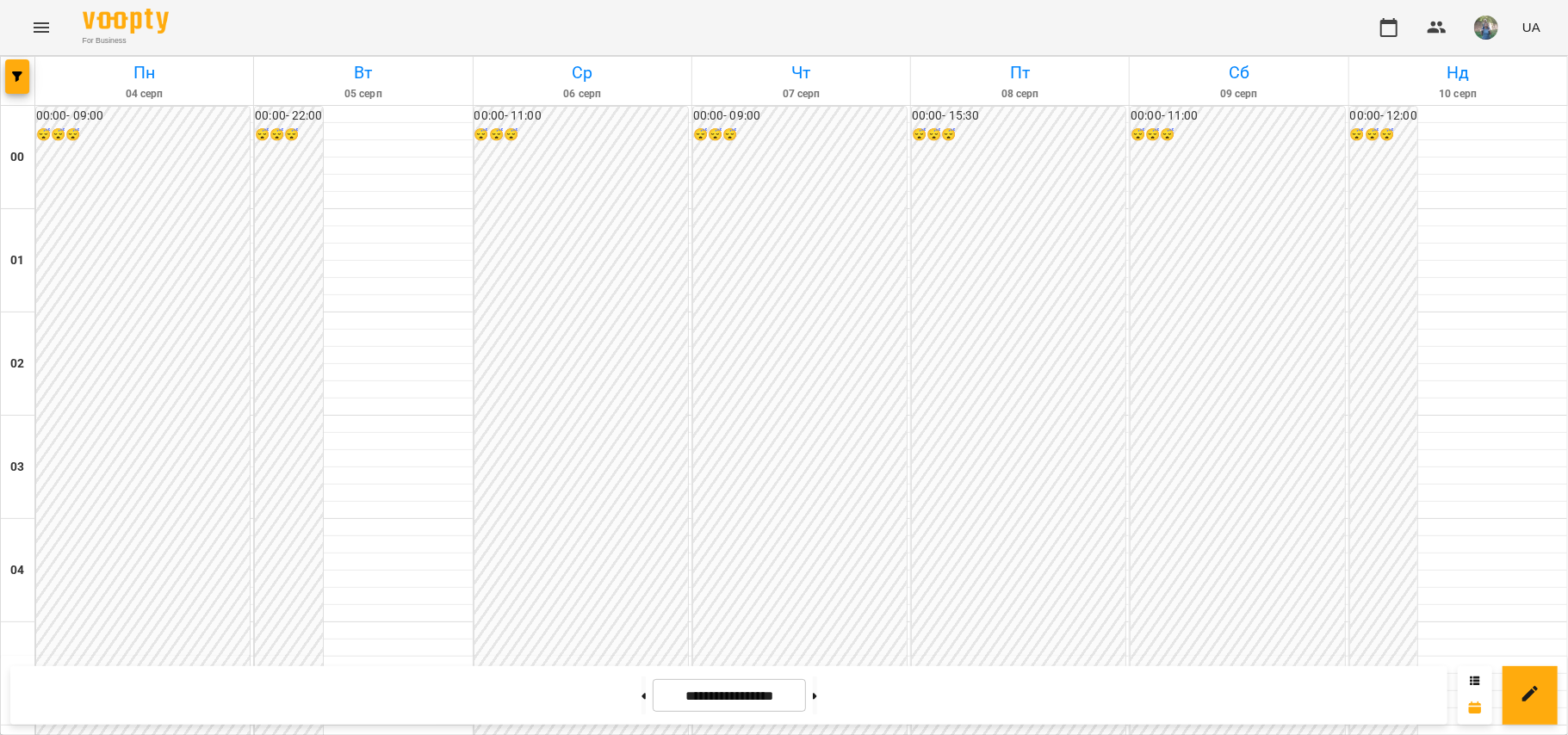
scroll to position [1812, 0]
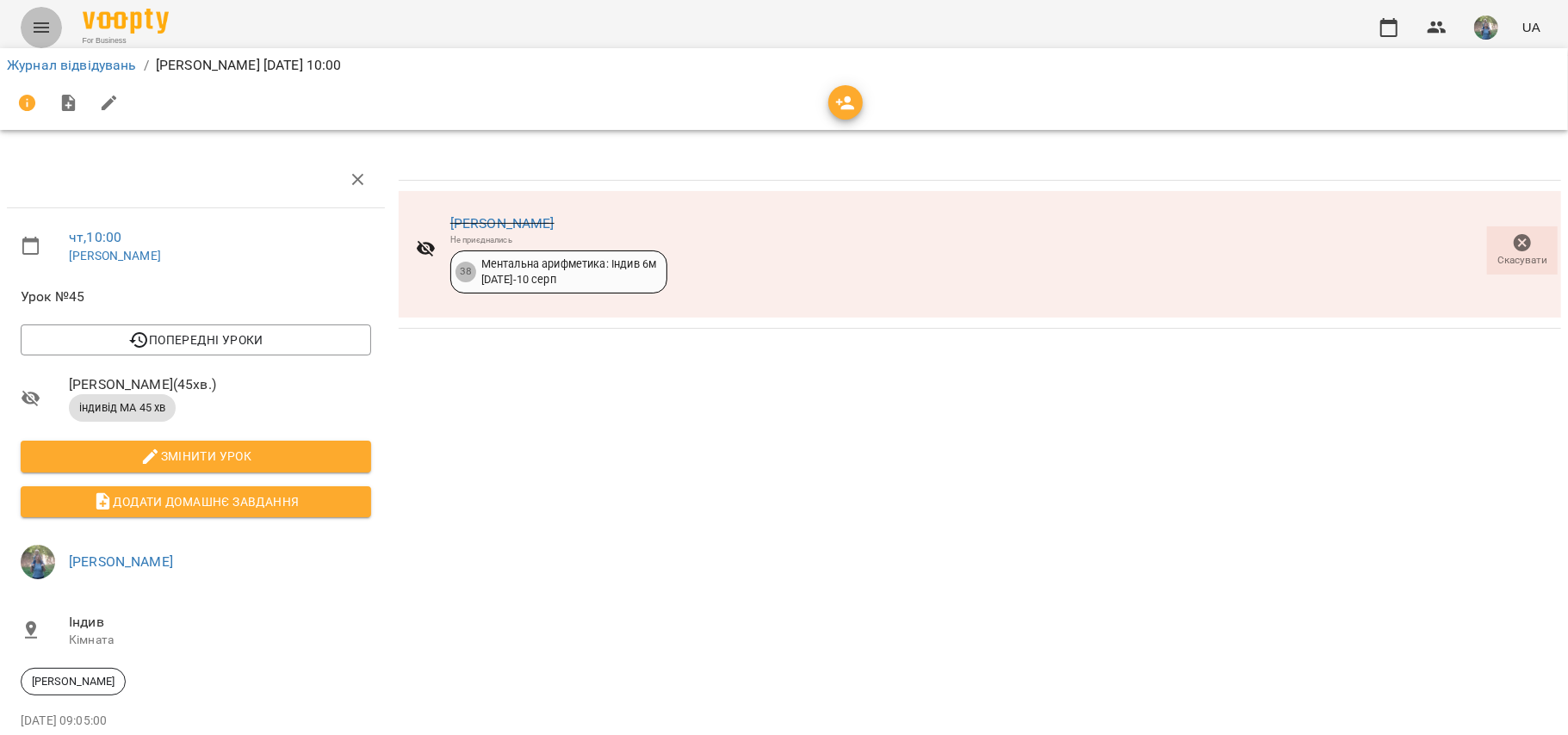
click at [33, 26] on icon "Menu" at bounding box center [42, 27] width 21 height 21
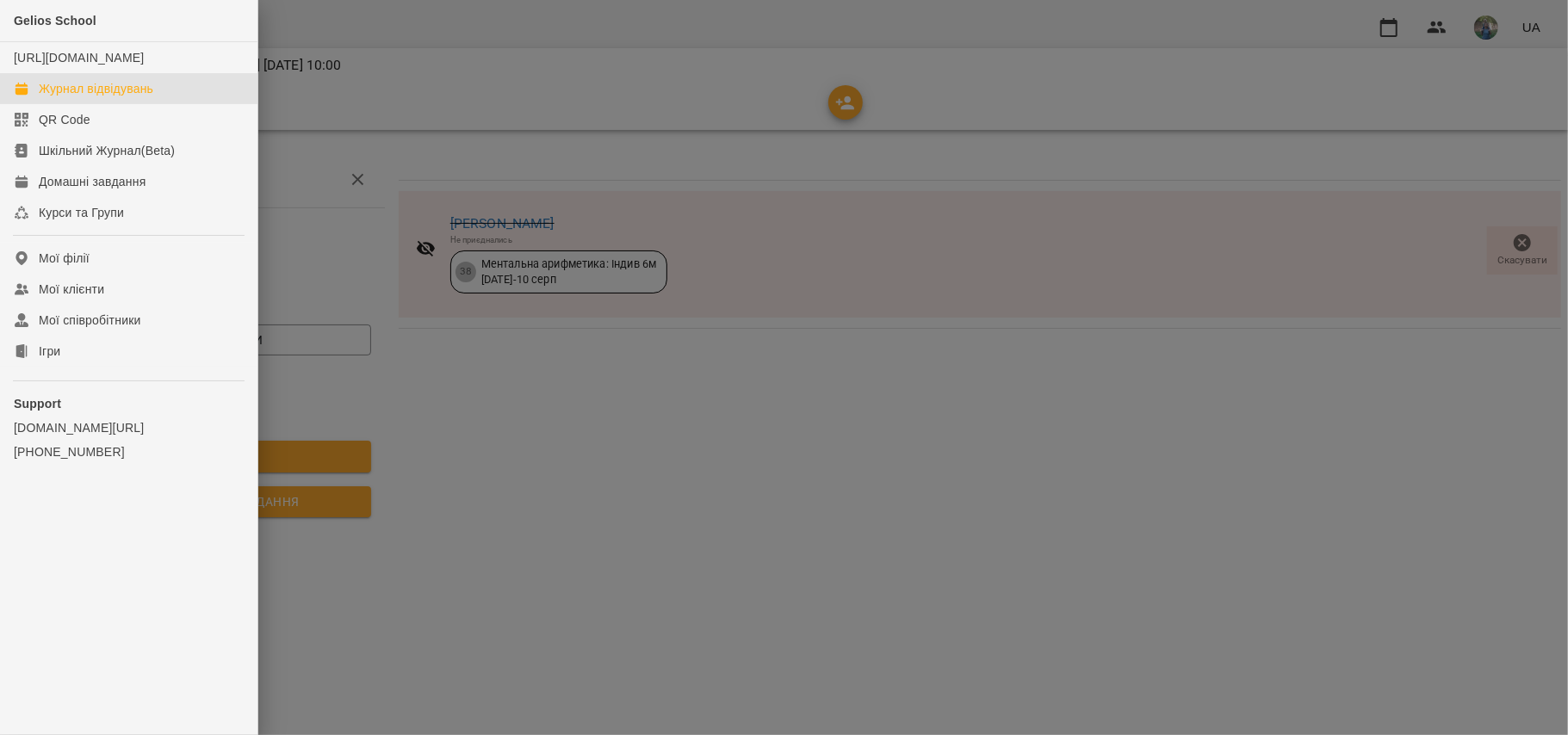
click at [60, 97] on div "Журнал відвідувань" at bounding box center [95, 89] width 114 height 17
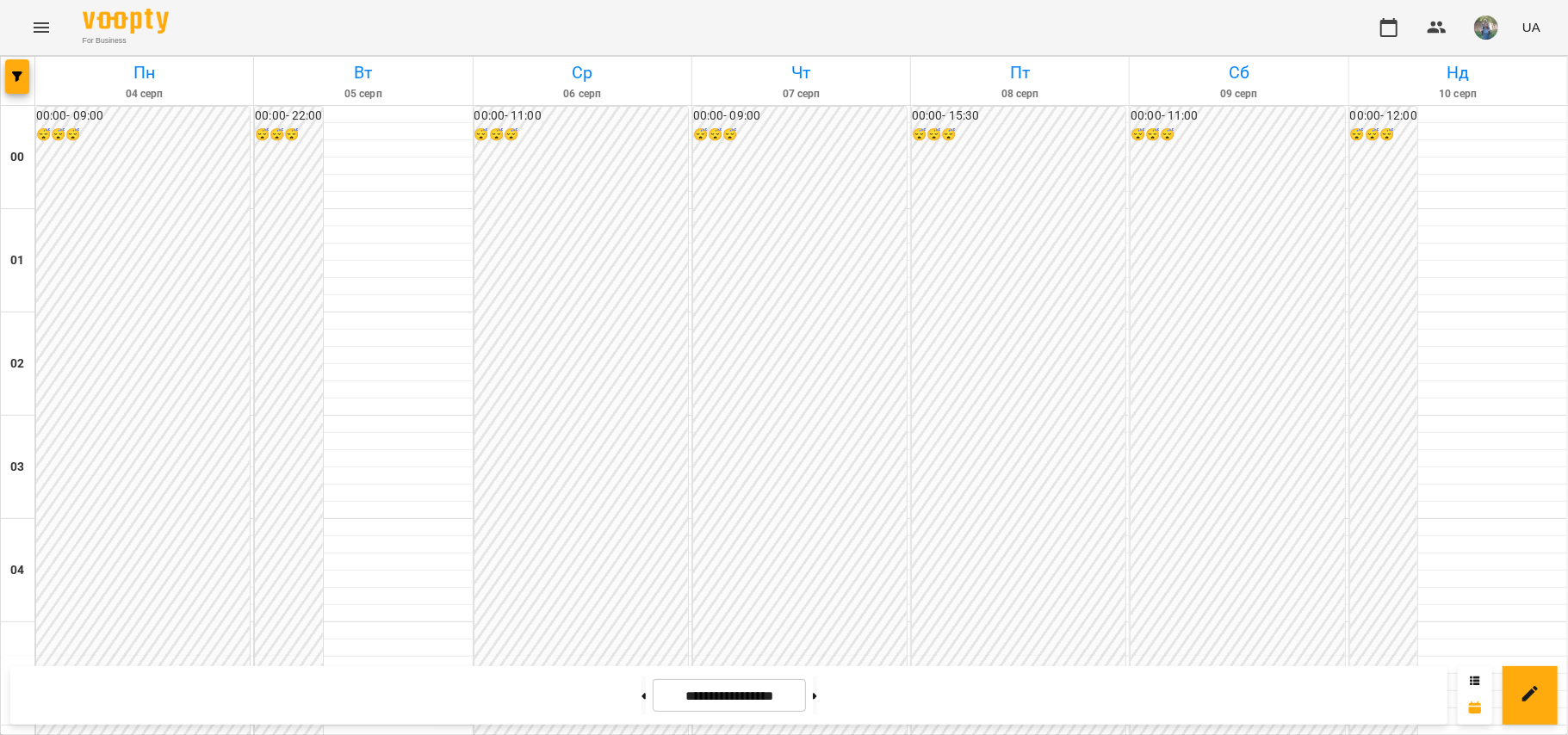
scroll to position [1582, 0]
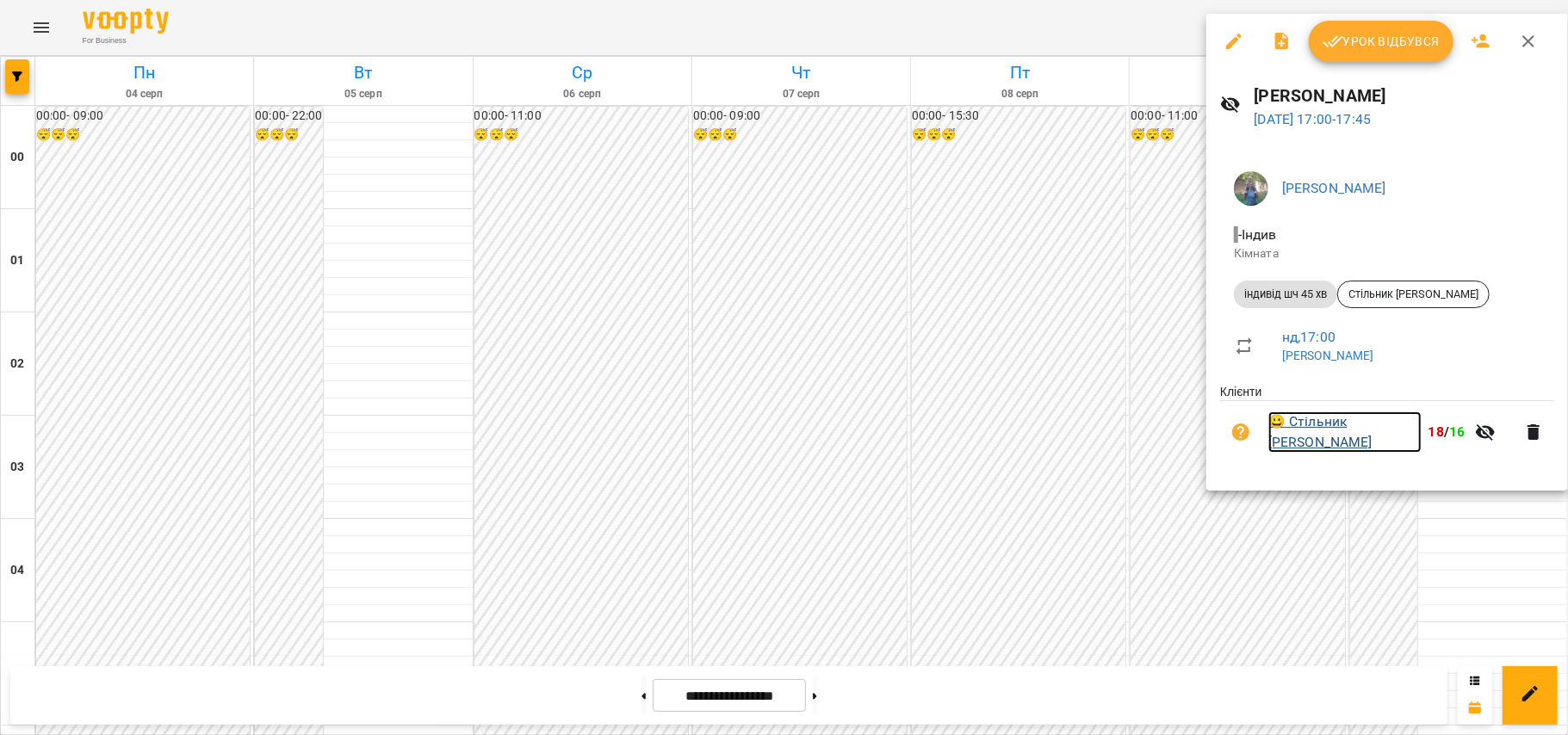
click at [1175, 436] on link "😀 Стільник Крістіна" at bounding box center [1344, 432] width 153 height 41
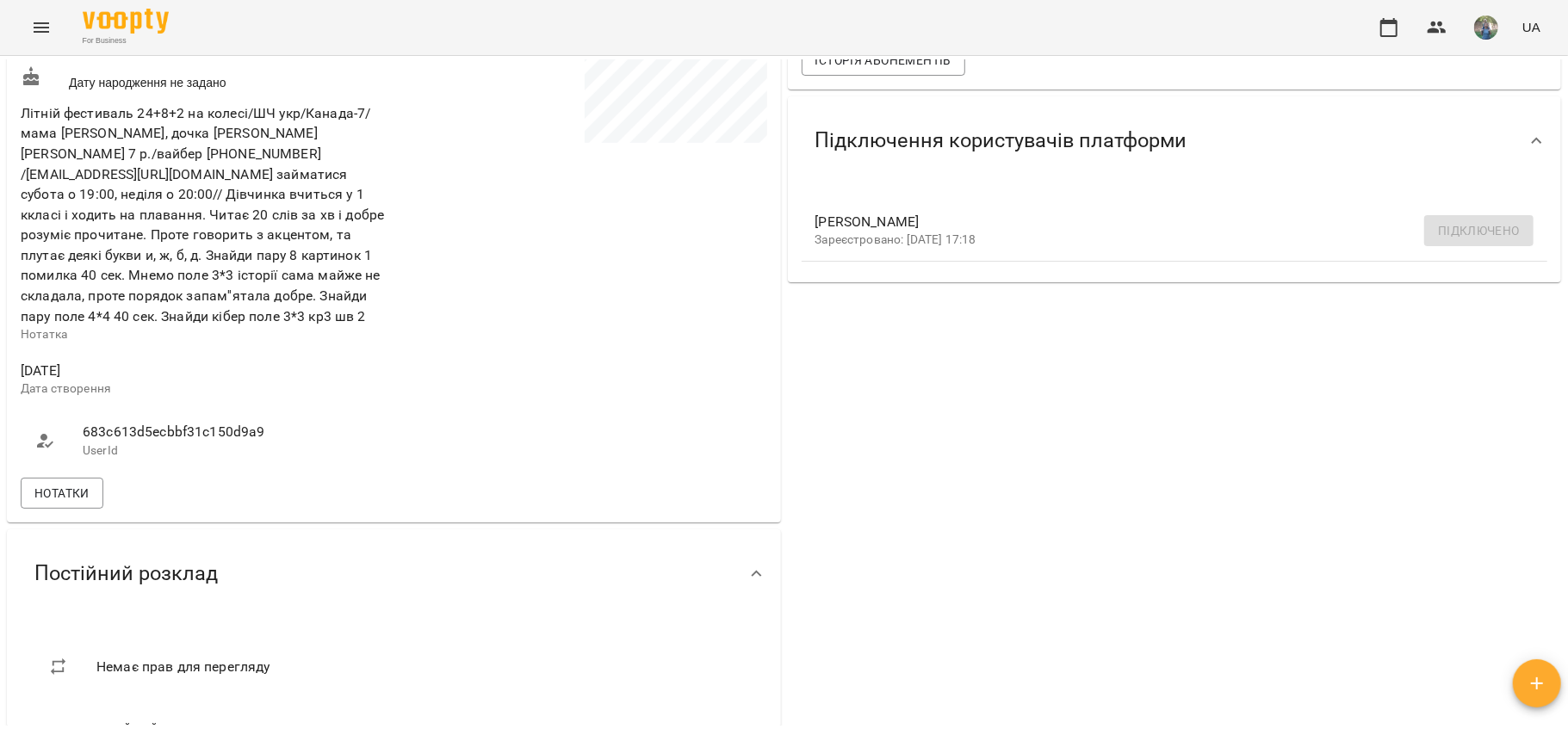
scroll to position [459, 0]
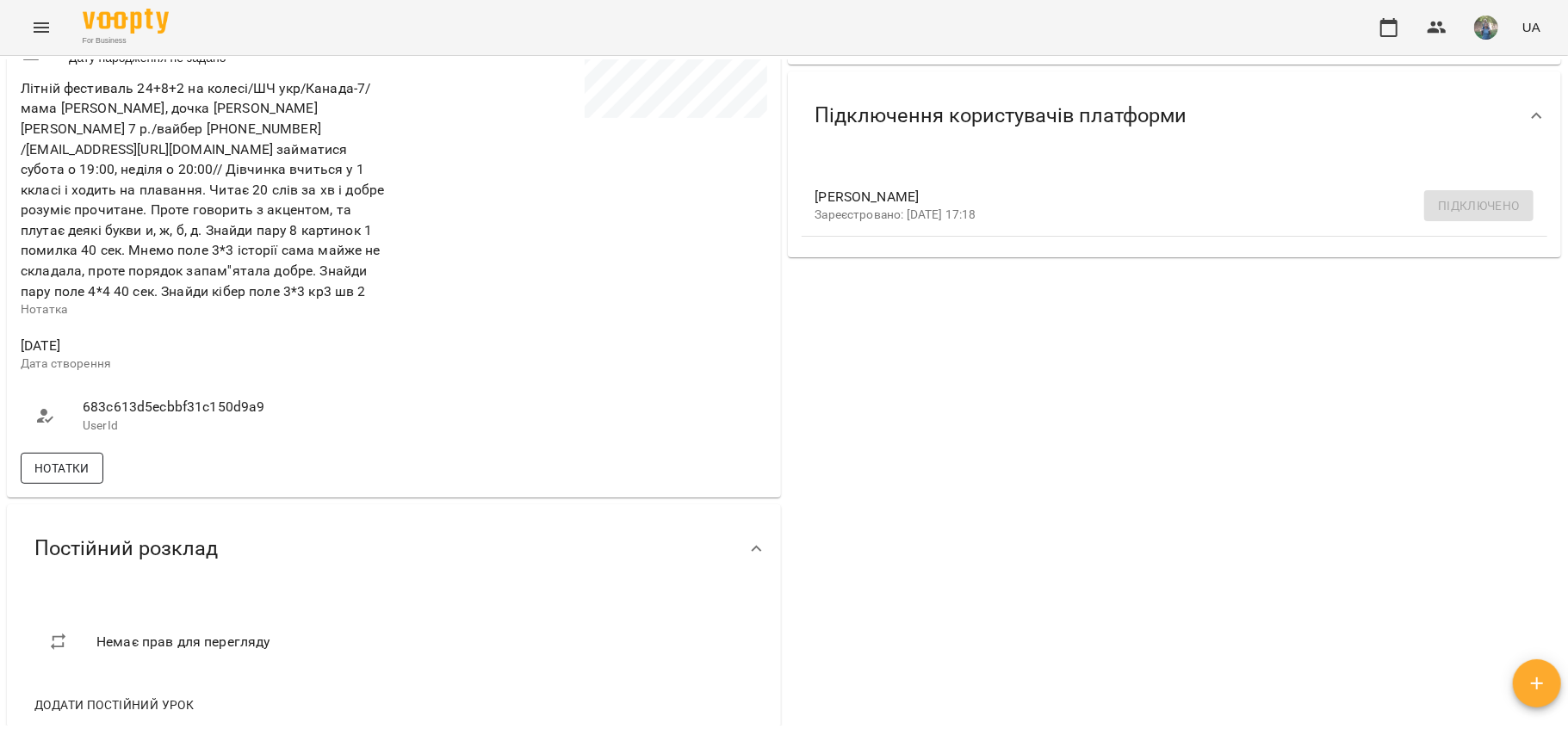
click at [46, 466] on span "Нотатки" at bounding box center [61, 469] width 55 height 21
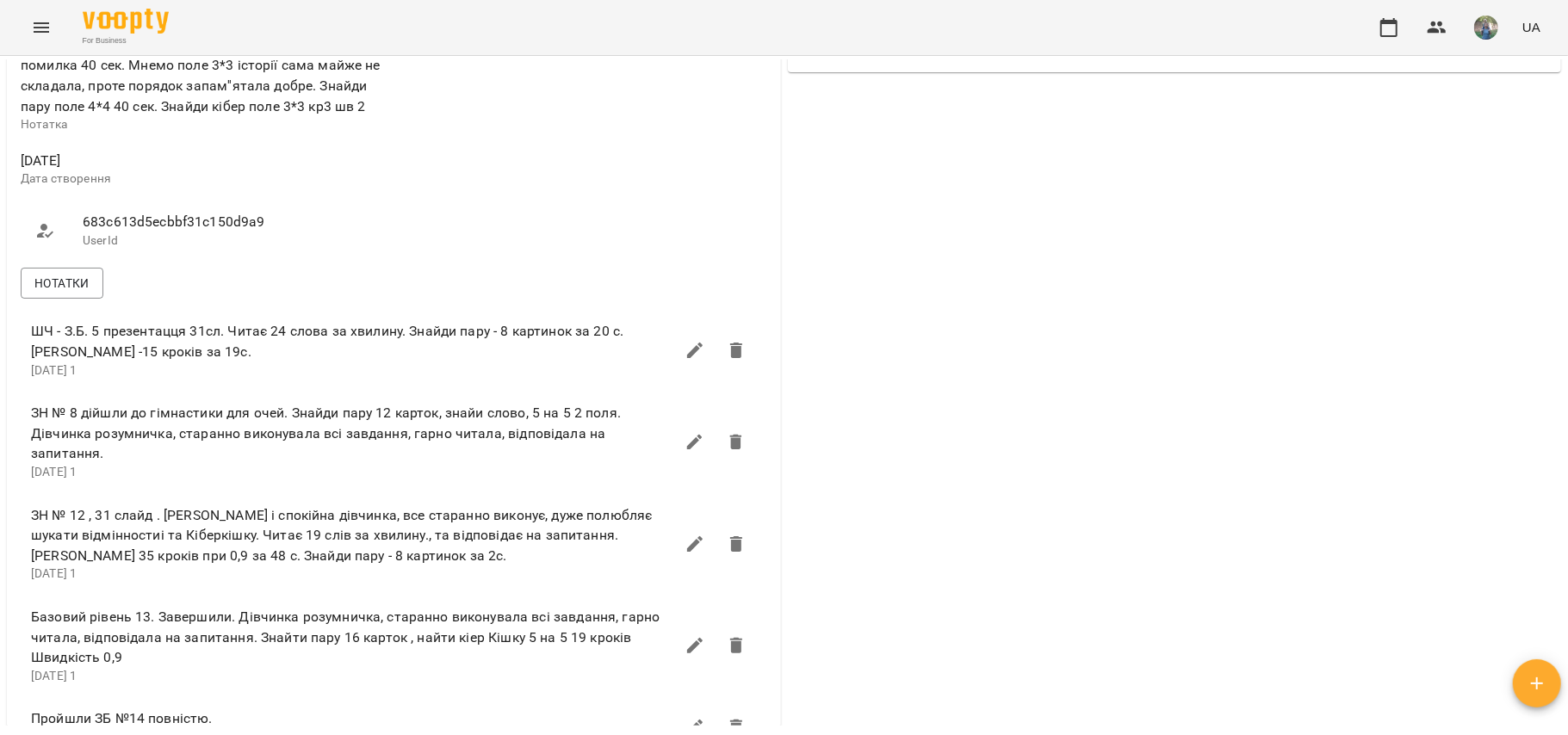
scroll to position [345, 0]
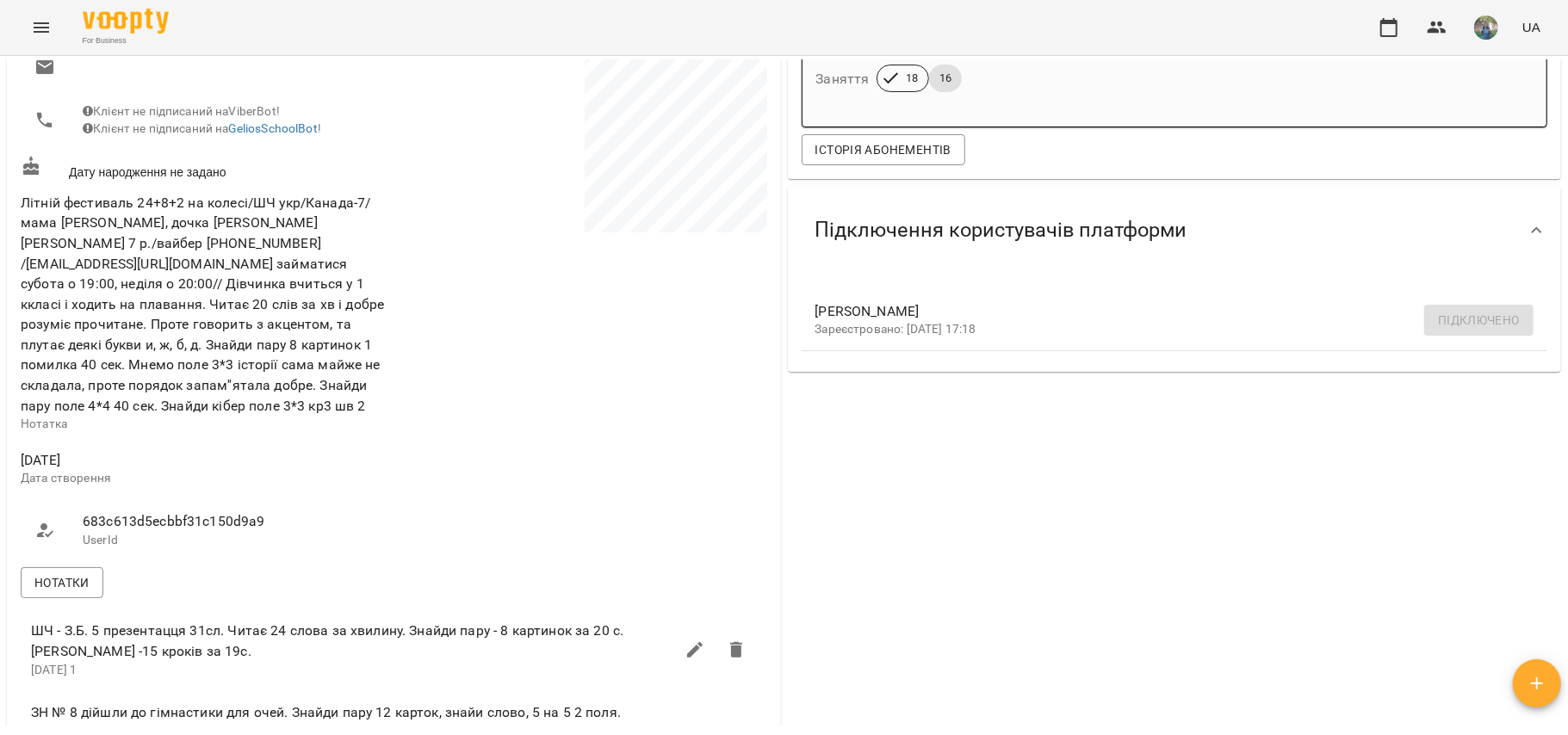
click at [35, 43] on button "Menu" at bounding box center [42, 27] width 42 height 42
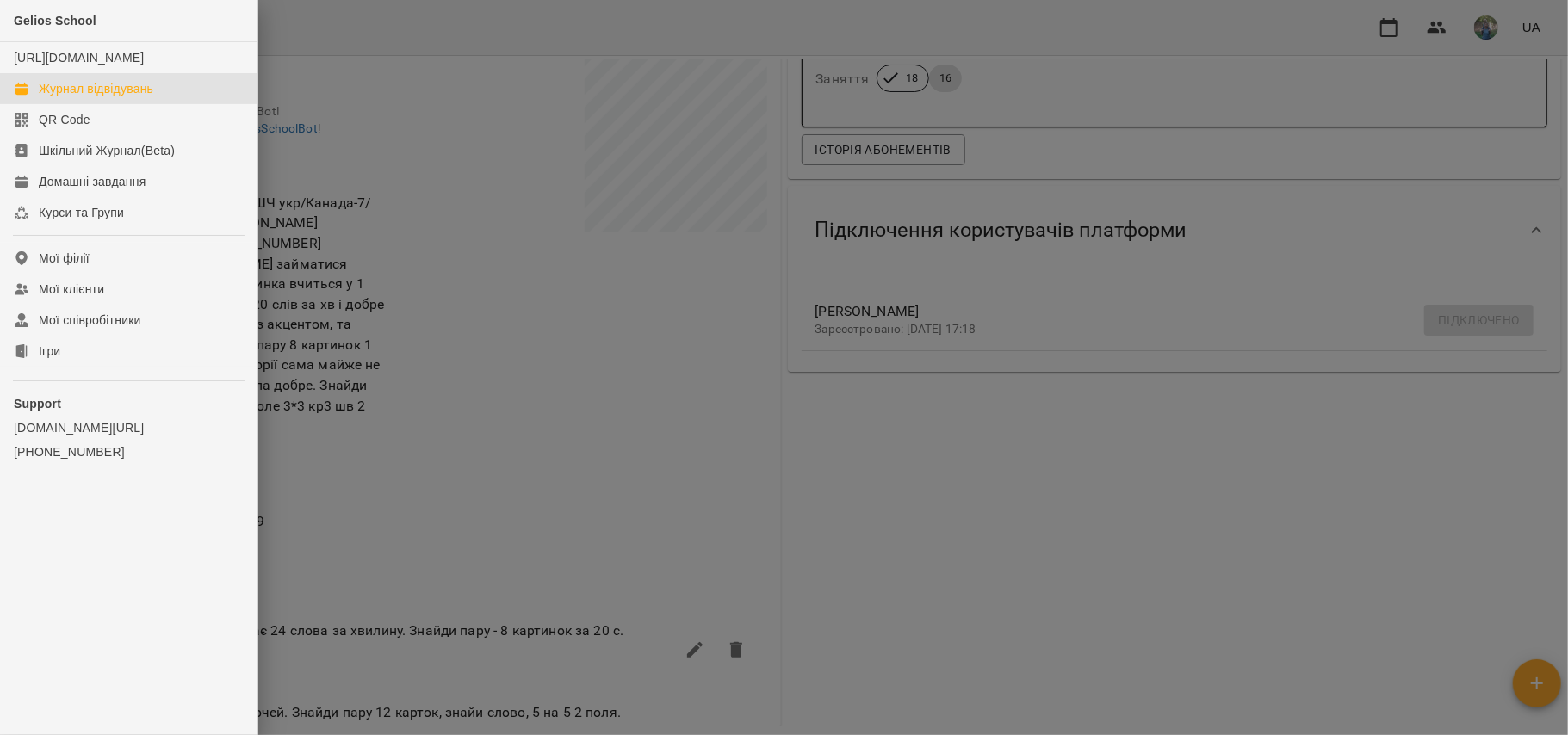
click at [117, 104] on link "Журнал відвідувань" at bounding box center [128, 88] width 257 height 31
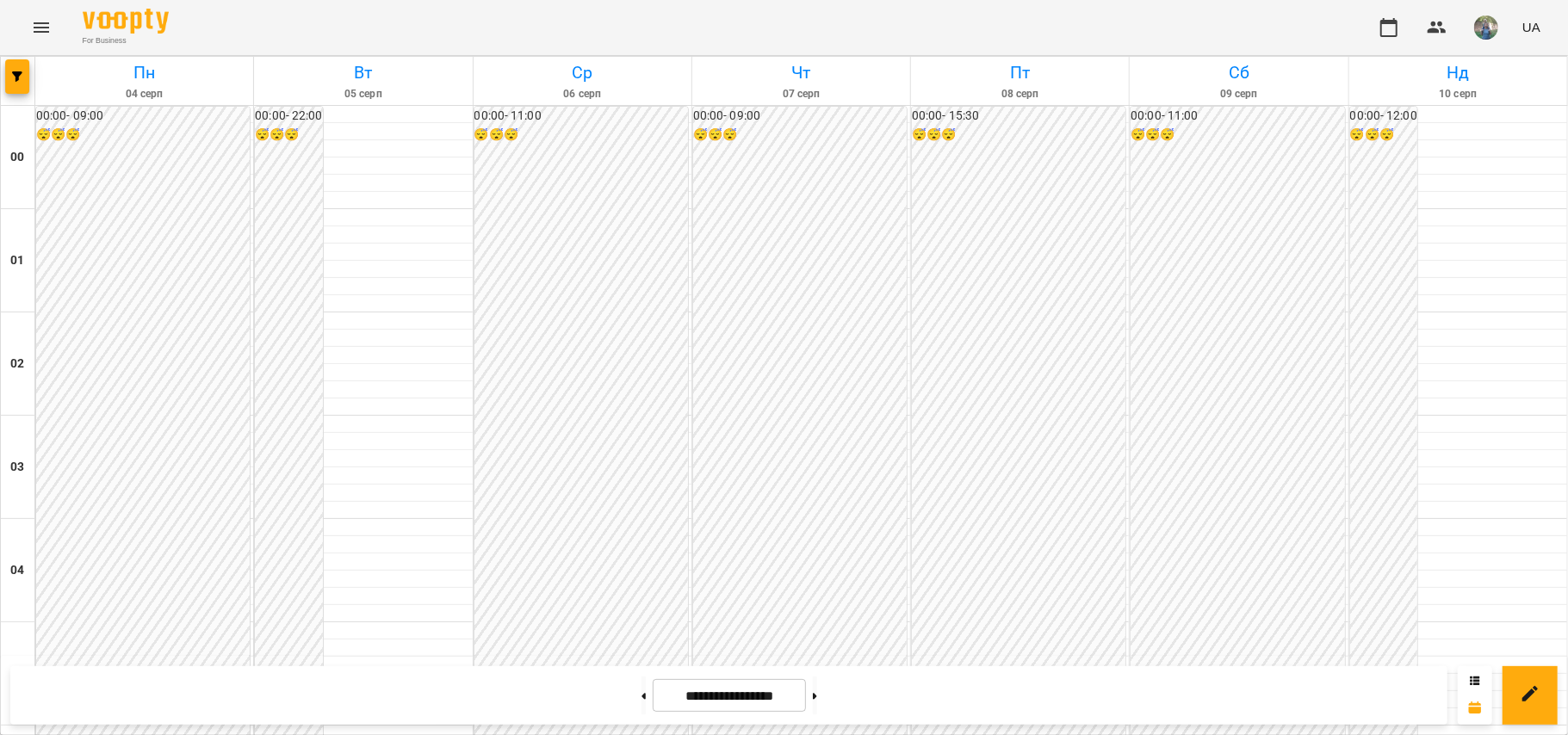
scroll to position [1927, 0]
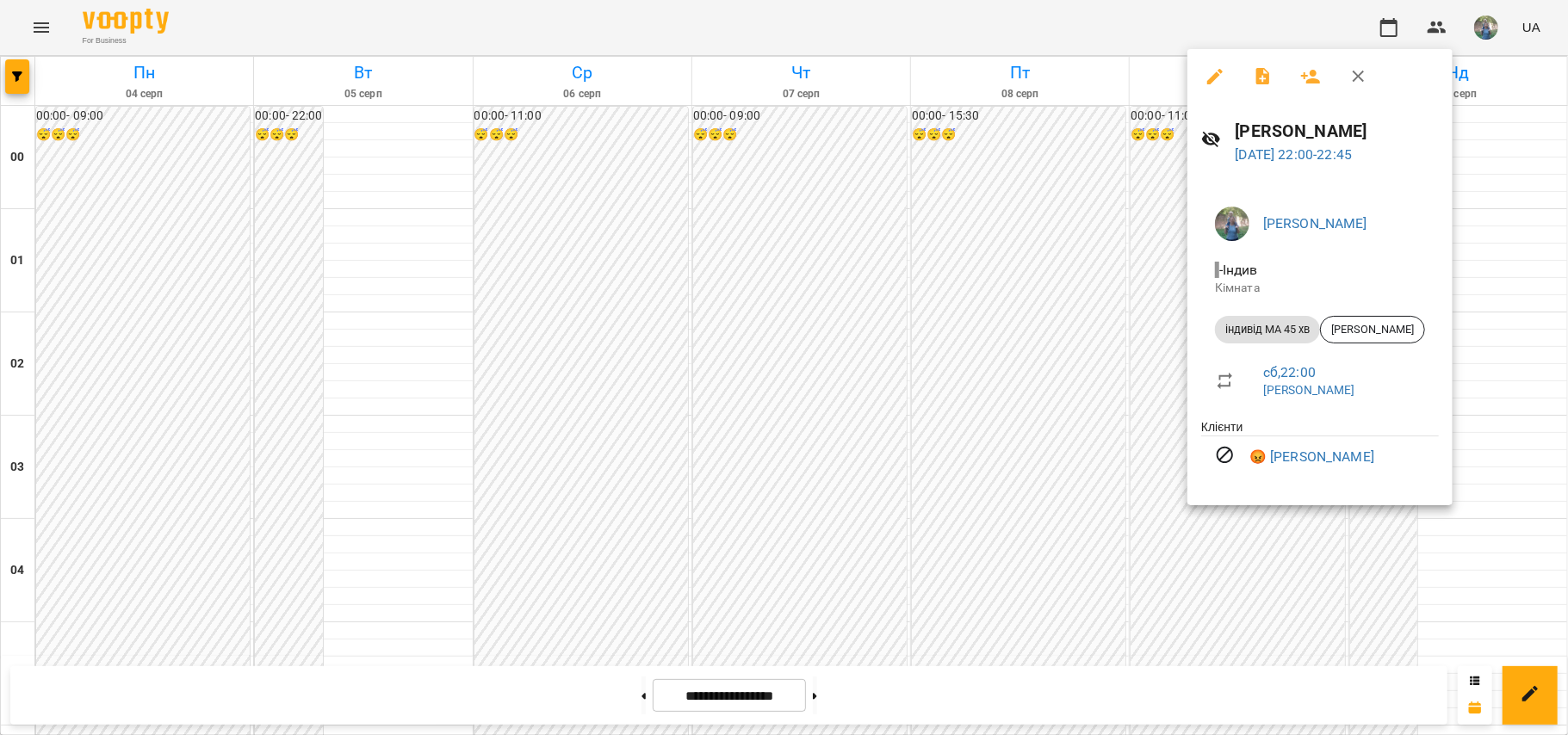
click at [1025, 479] on div at bounding box center [784, 368] width 1568 height 735
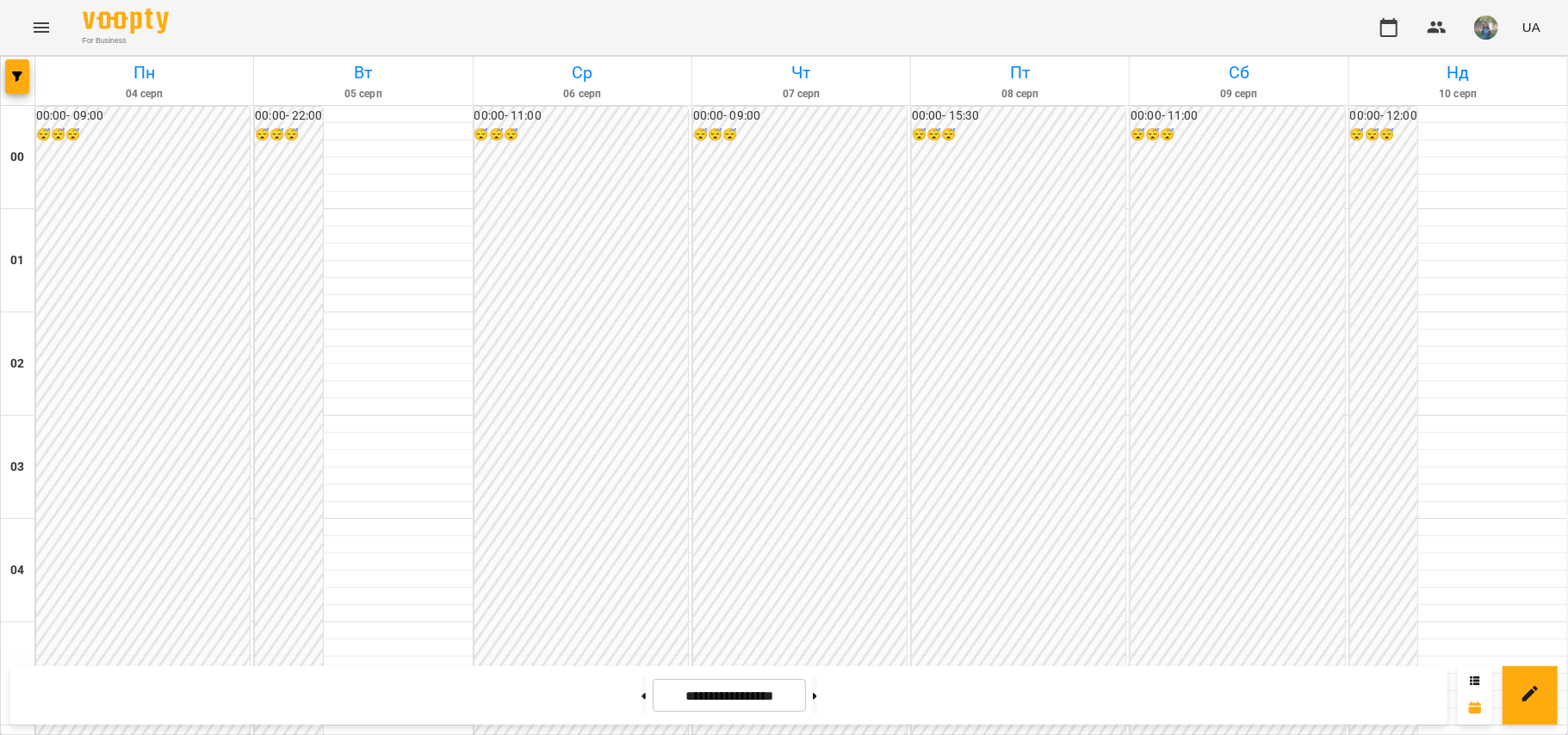
scroll to position [1468, 0]
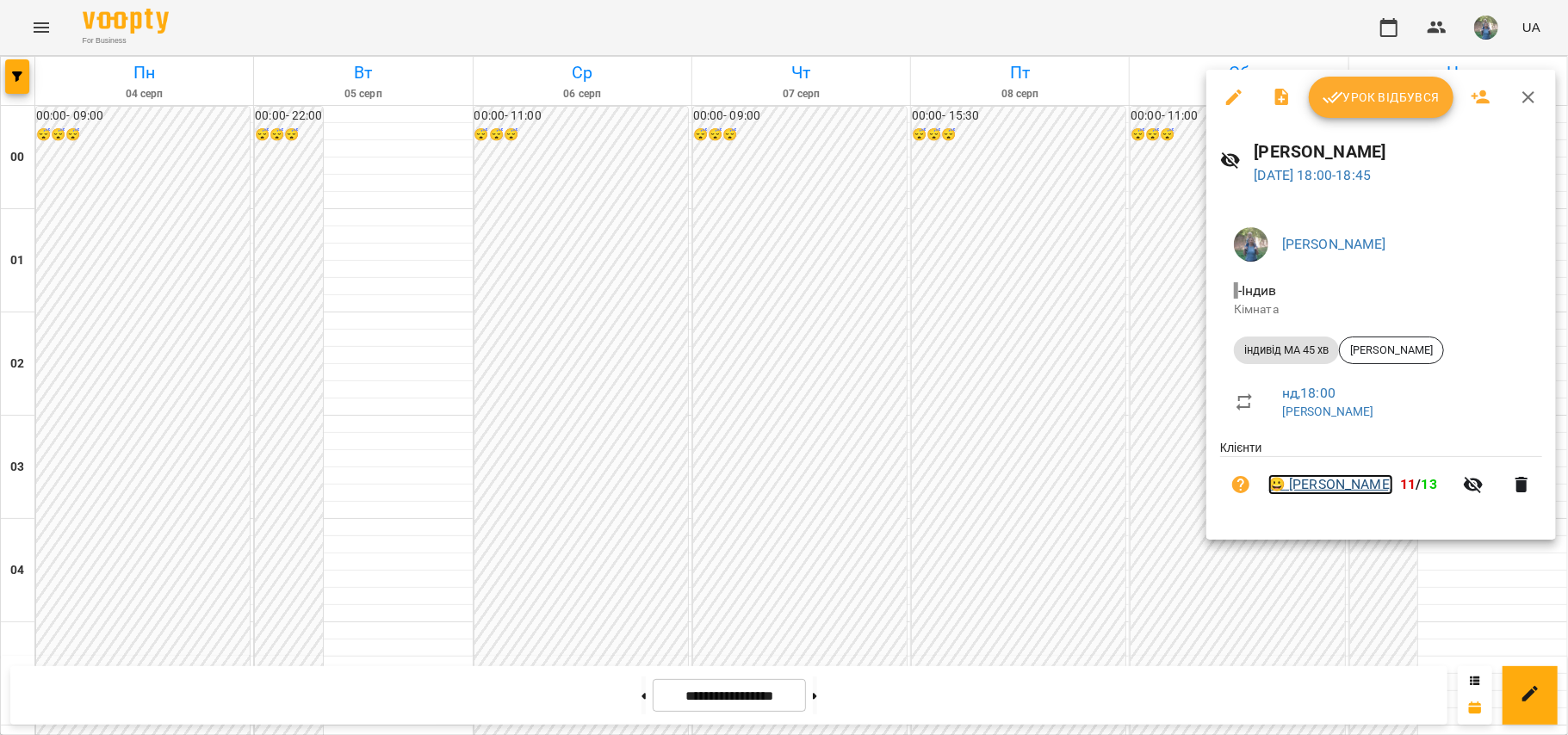
click at [1175, 495] on link "😀 Глушак Артур" at bounding box center [1330, 485] width 125 height 21
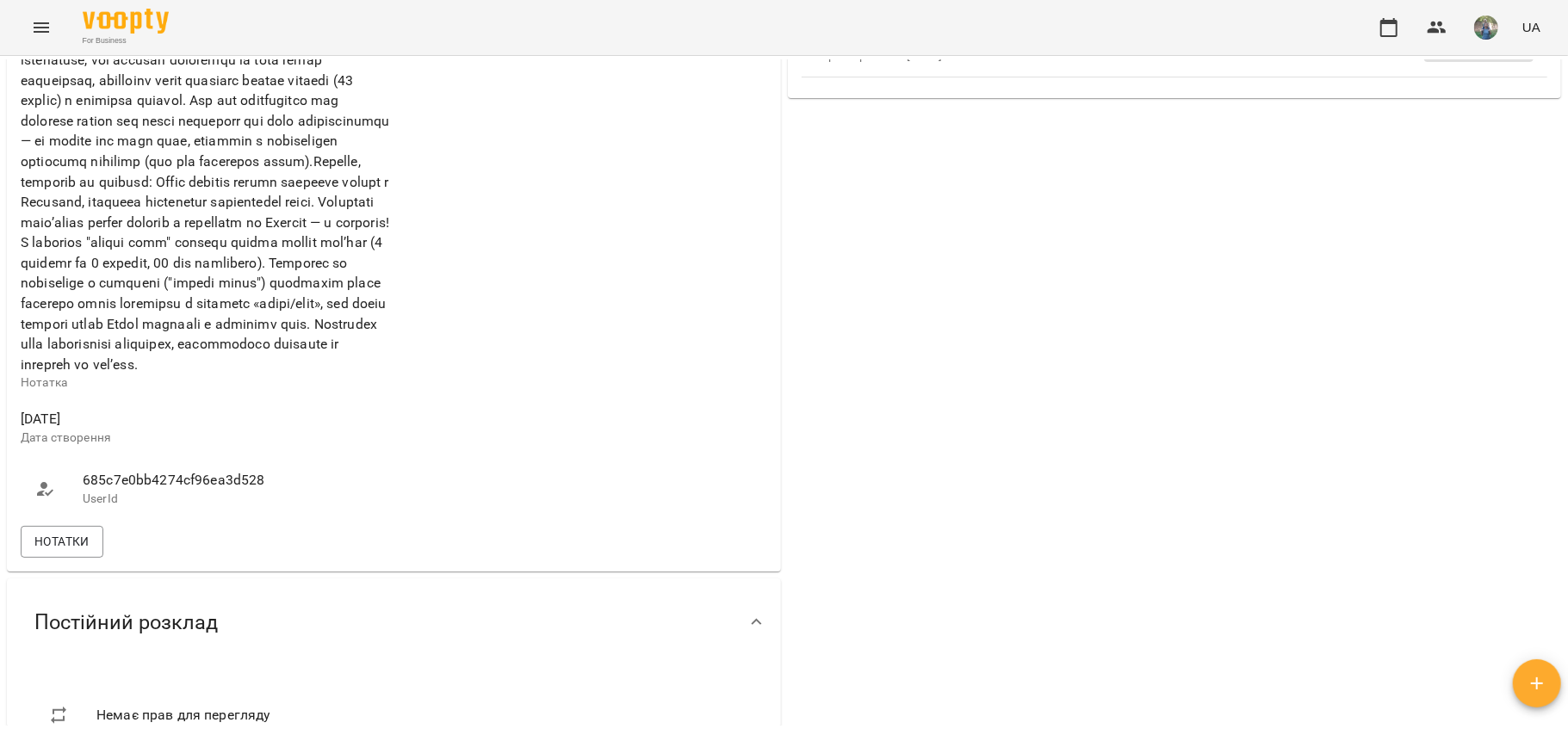
scroll to position [918, 0]
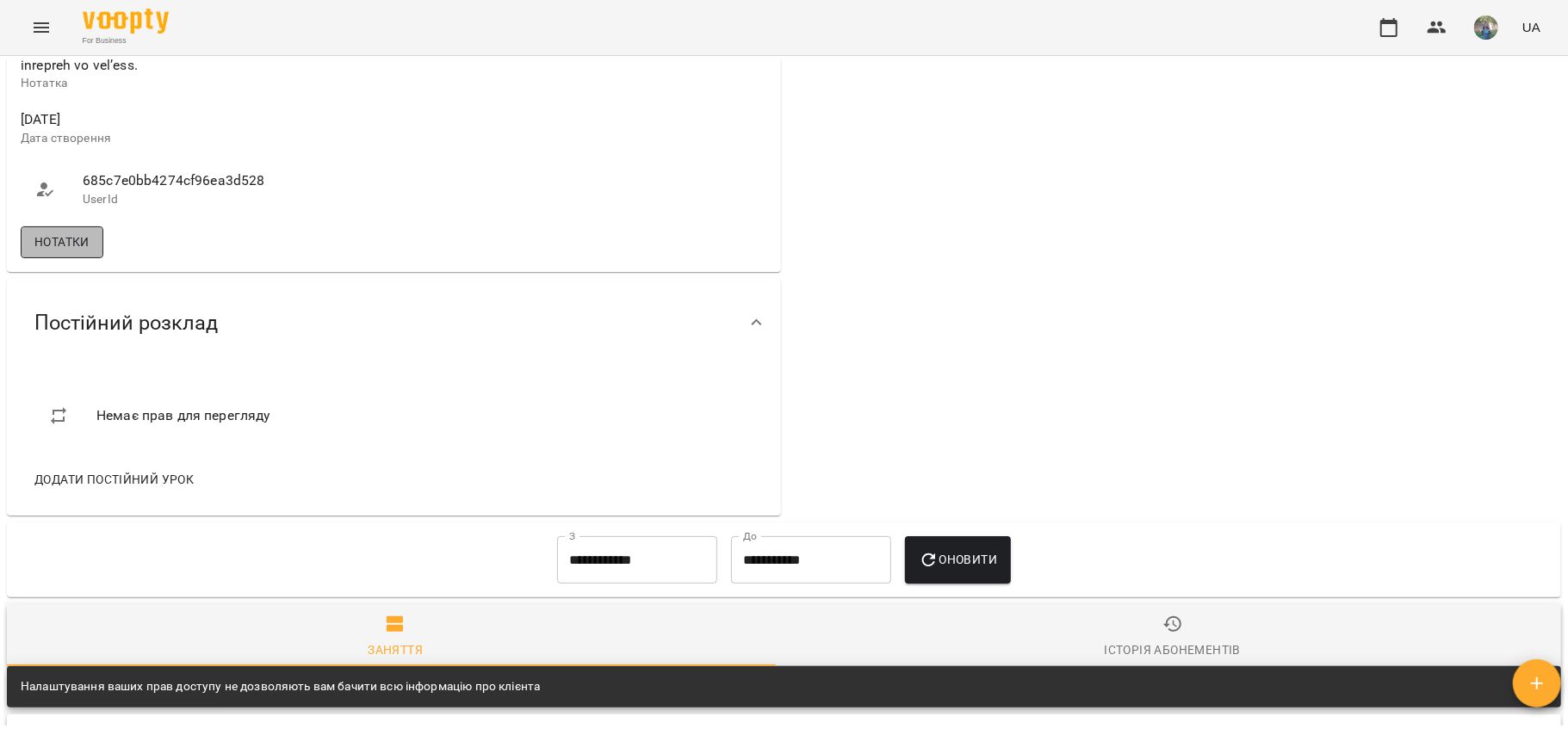
click at [52, 252] on span "Нотатки" at bounding box center [61, 242] width 55 height 21
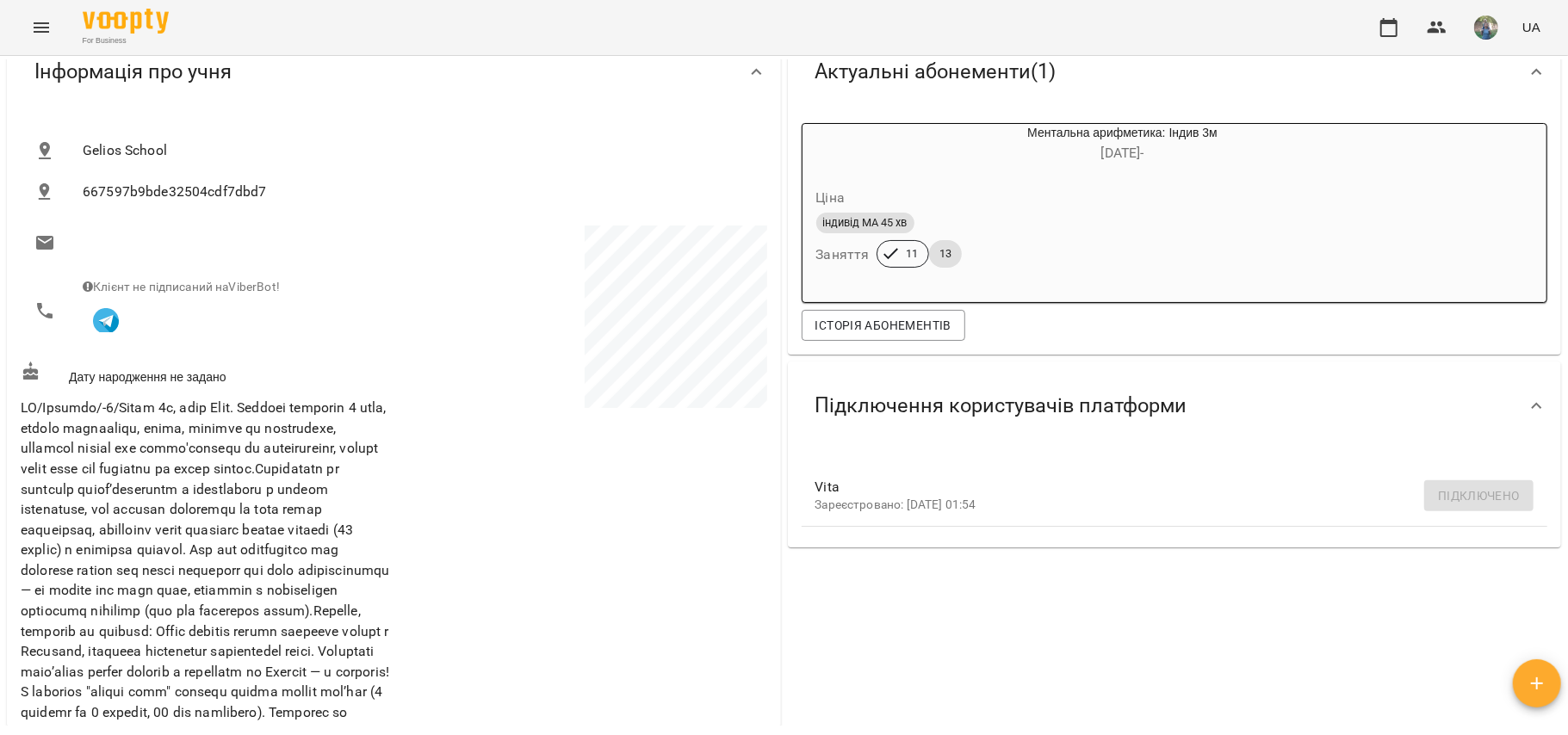
scroll to position [0, 0]
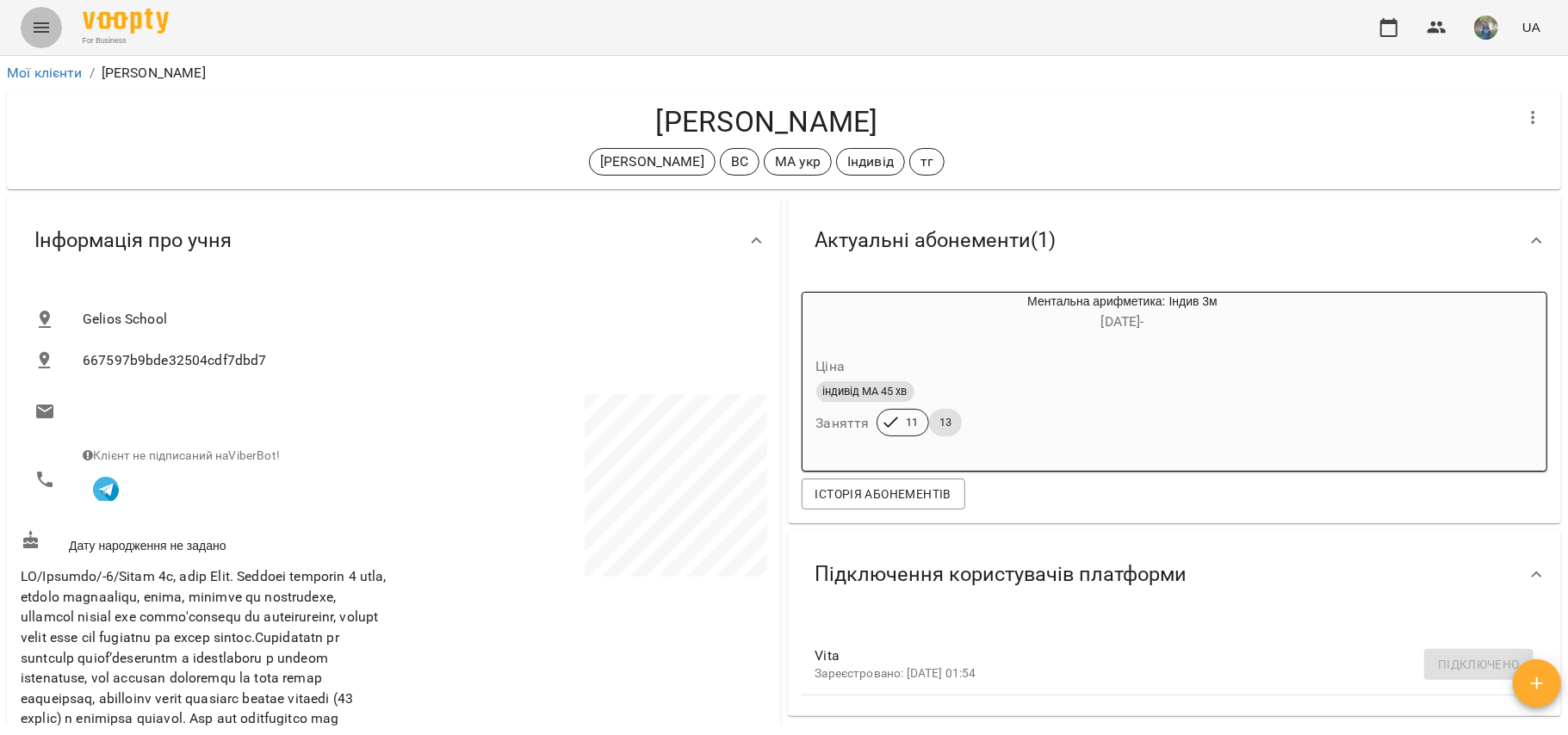
click at [38, 32] on icon "Menu" at bounding box center [42, 27] width 15 height 10
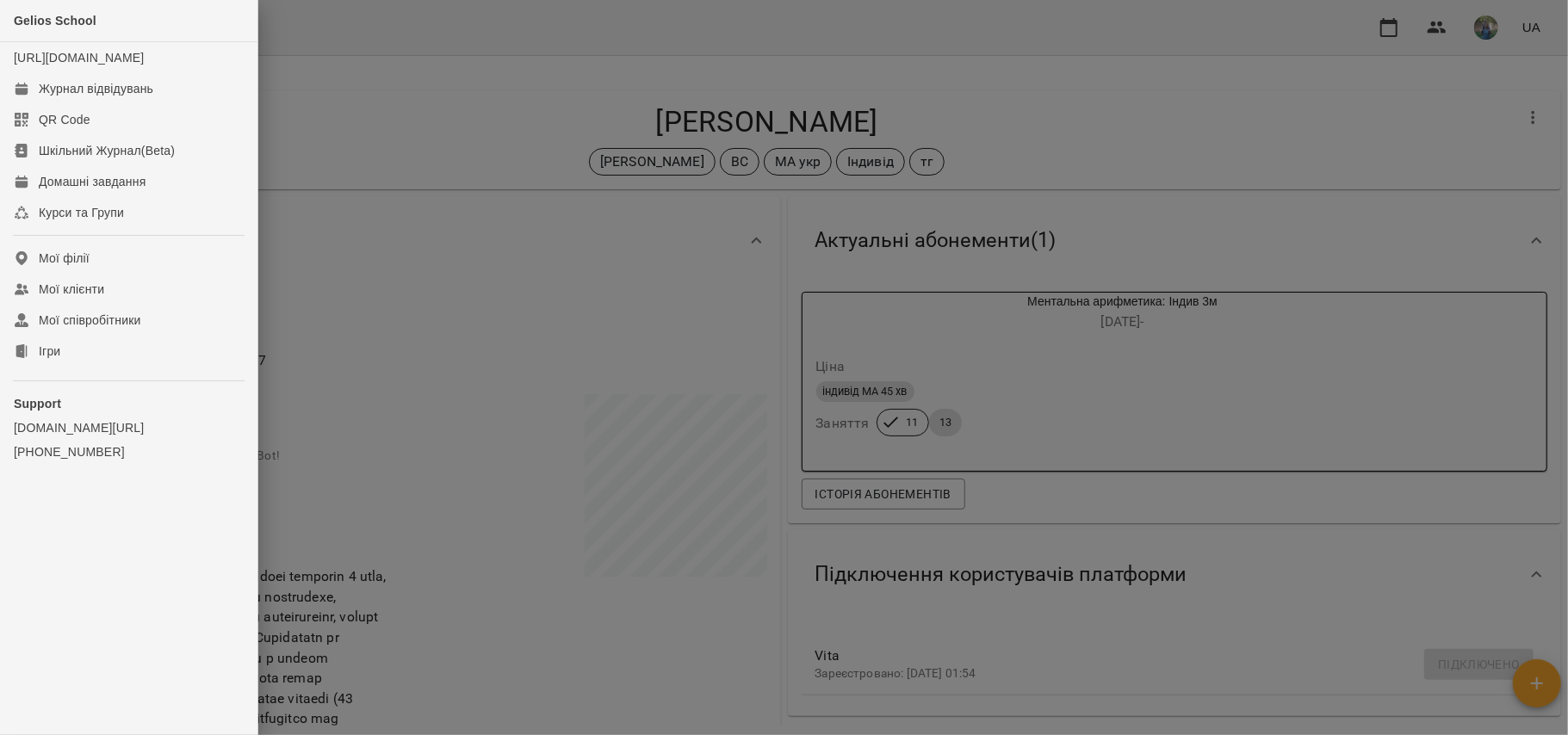
click at [514, 136] on div at bounding box center [784, 368] width 1568 height 735
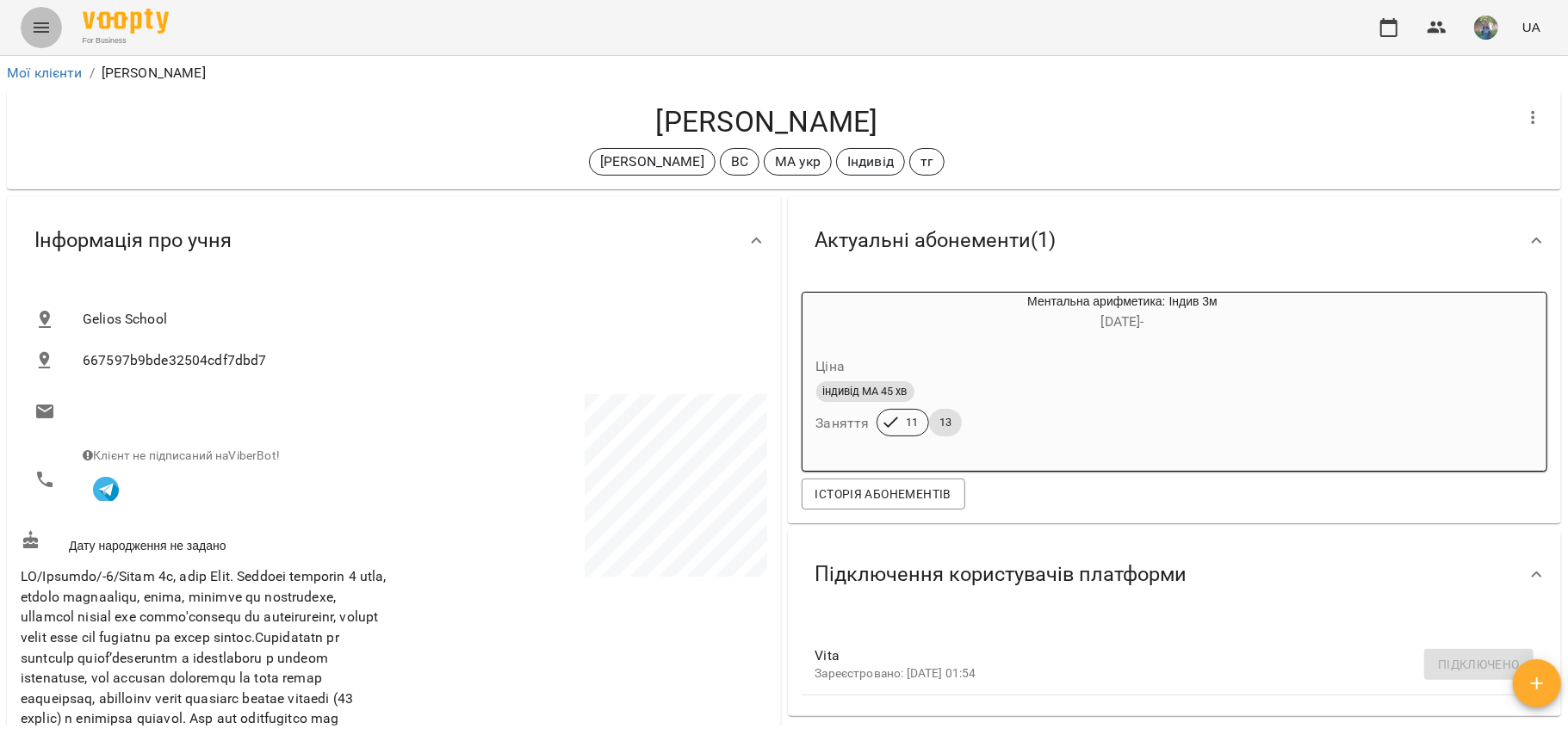
click at [49, 35] on icon "Menu" at bounding box center [42, 27] width 21 height 21
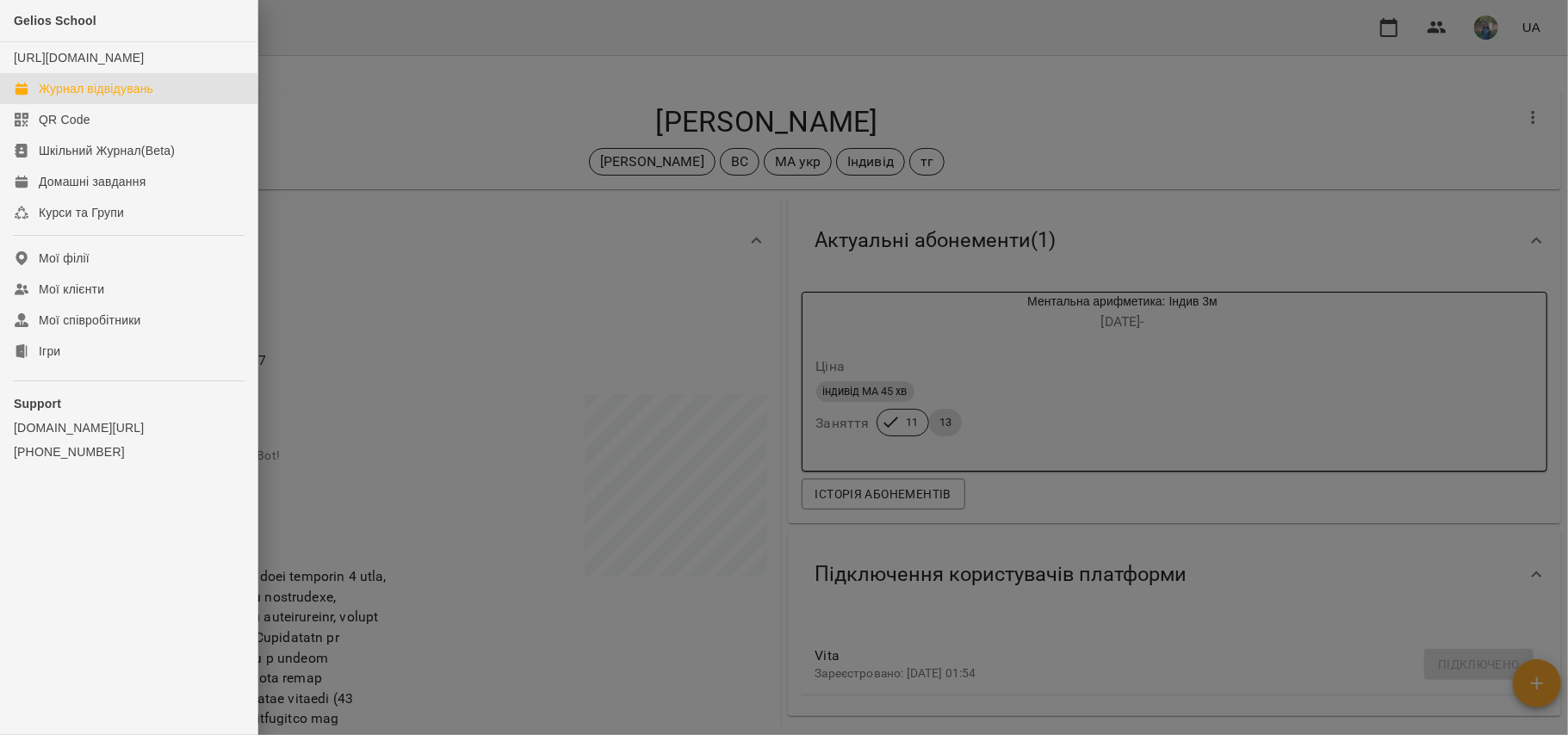
click at [115, 104] on link "Журнал відвідувань" at bounding box center [128, 88] width 257 height 31
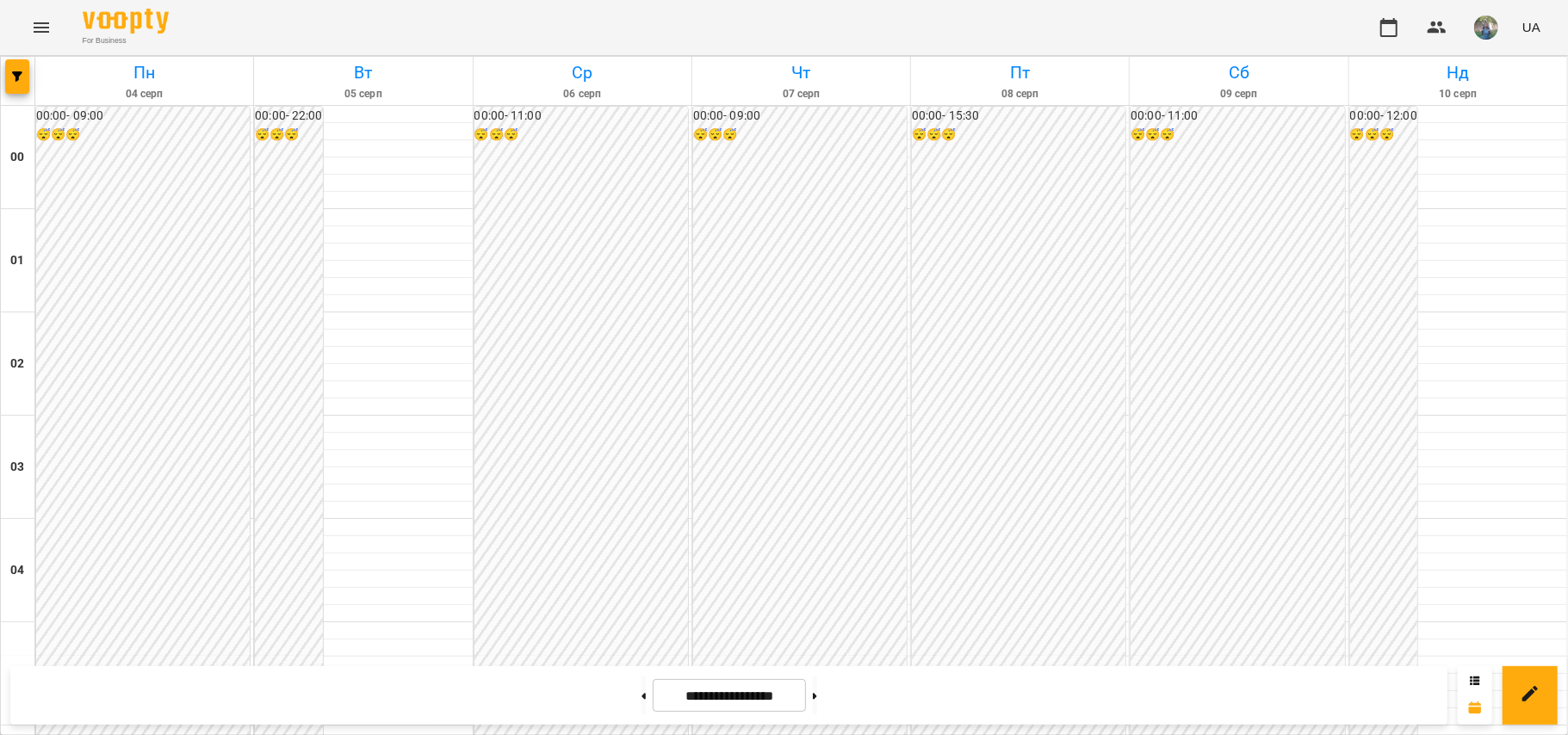
scroll to position [1572, 0]
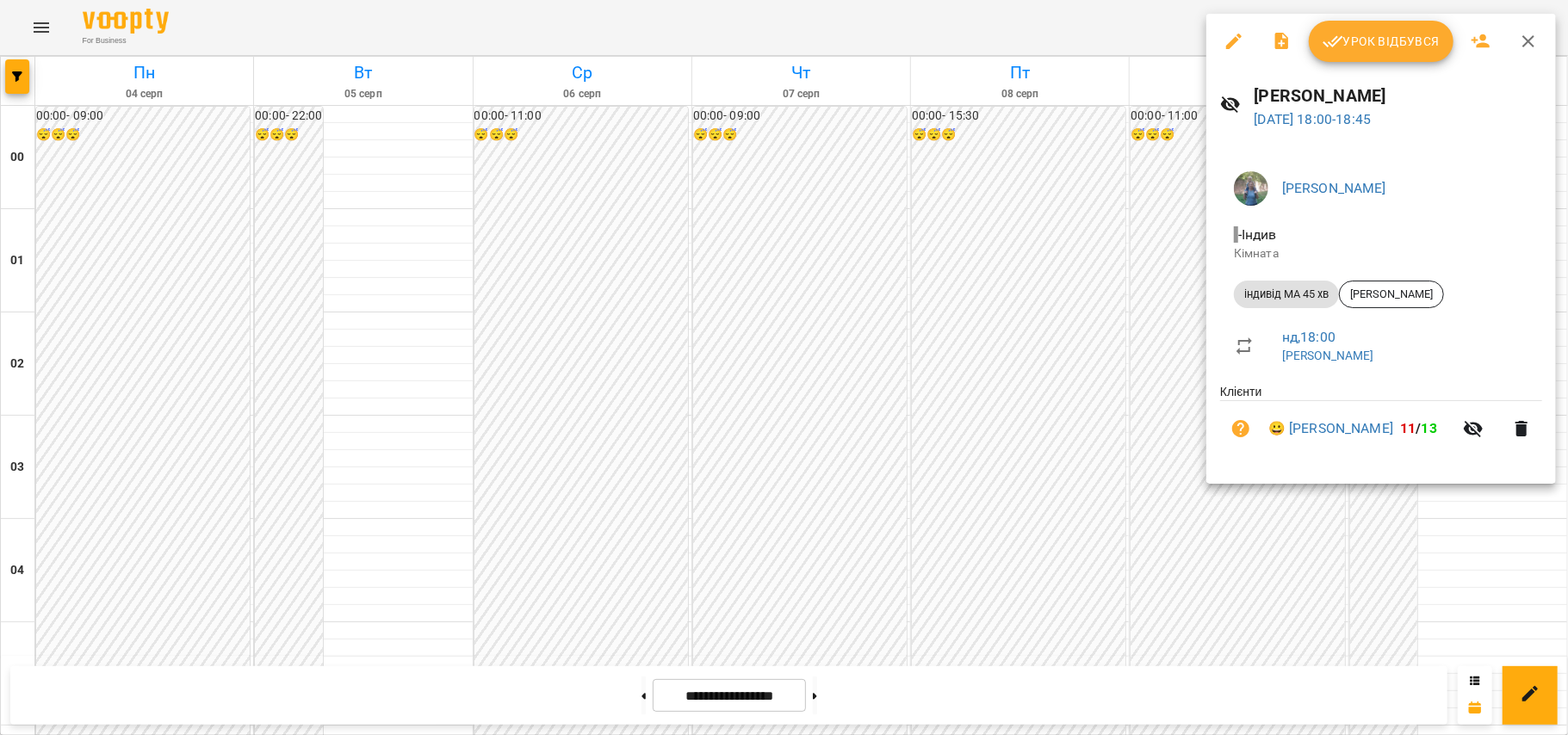
click at [871, 328] on div at bounding box center [784, 368] width 1568 height 735
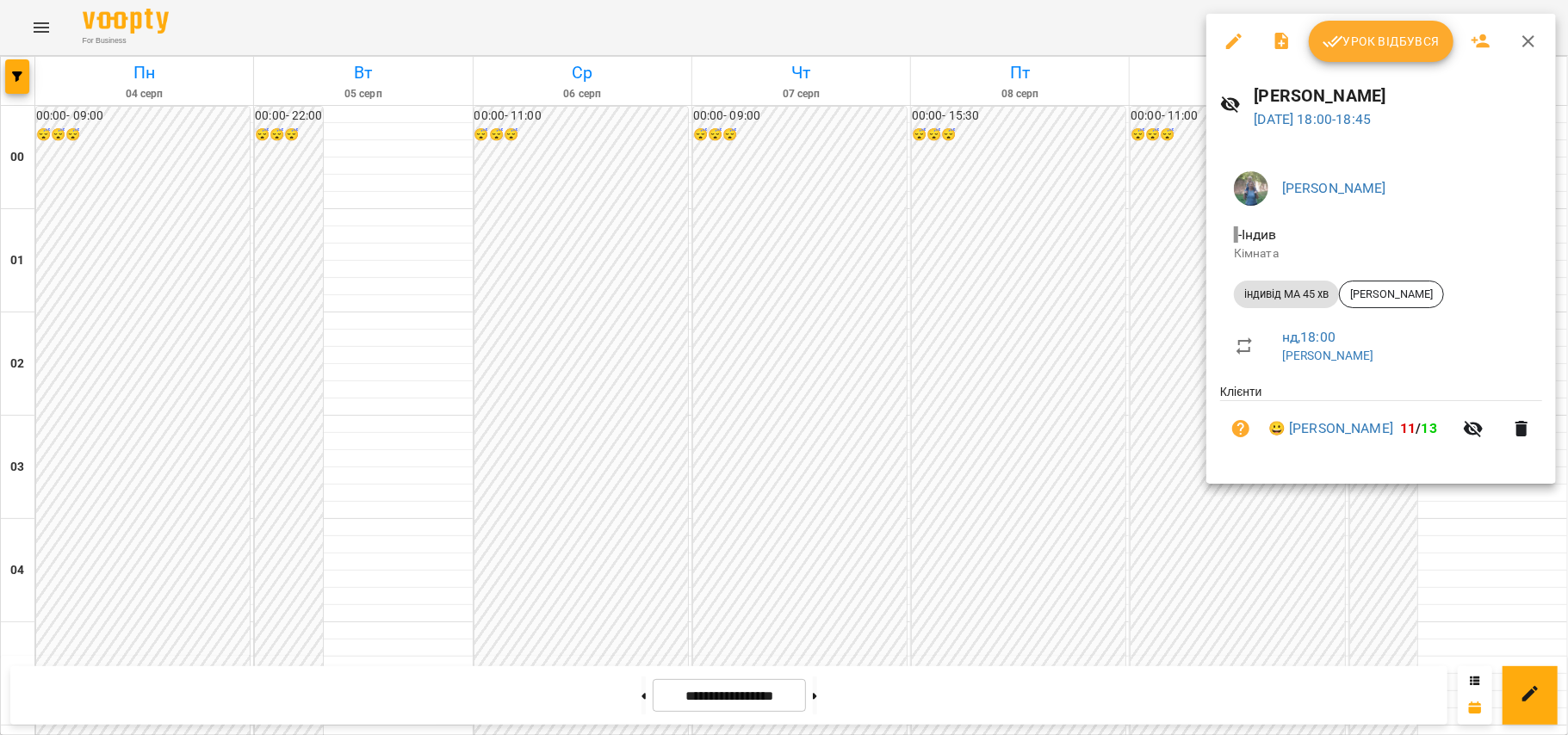
click at [1175, 418] on li "😀 Глушак Артур 11 / 13" at bounding box center [1380, 429] width 322 height 55
click at [1175, 429] on link "😀 Глушак Артур" at bounding box center [1330, 429] width 125 height 21
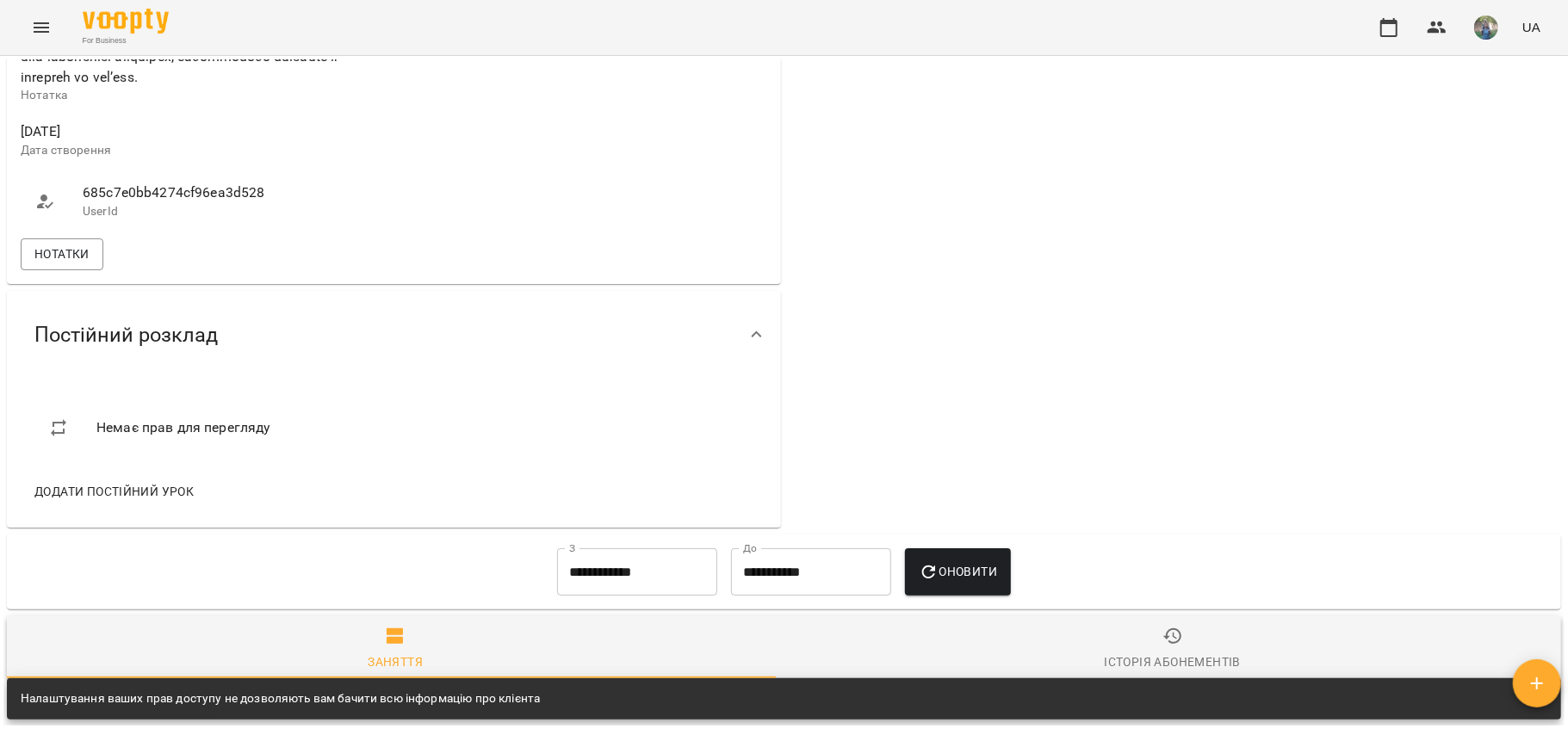
scroll to position [918, 0]
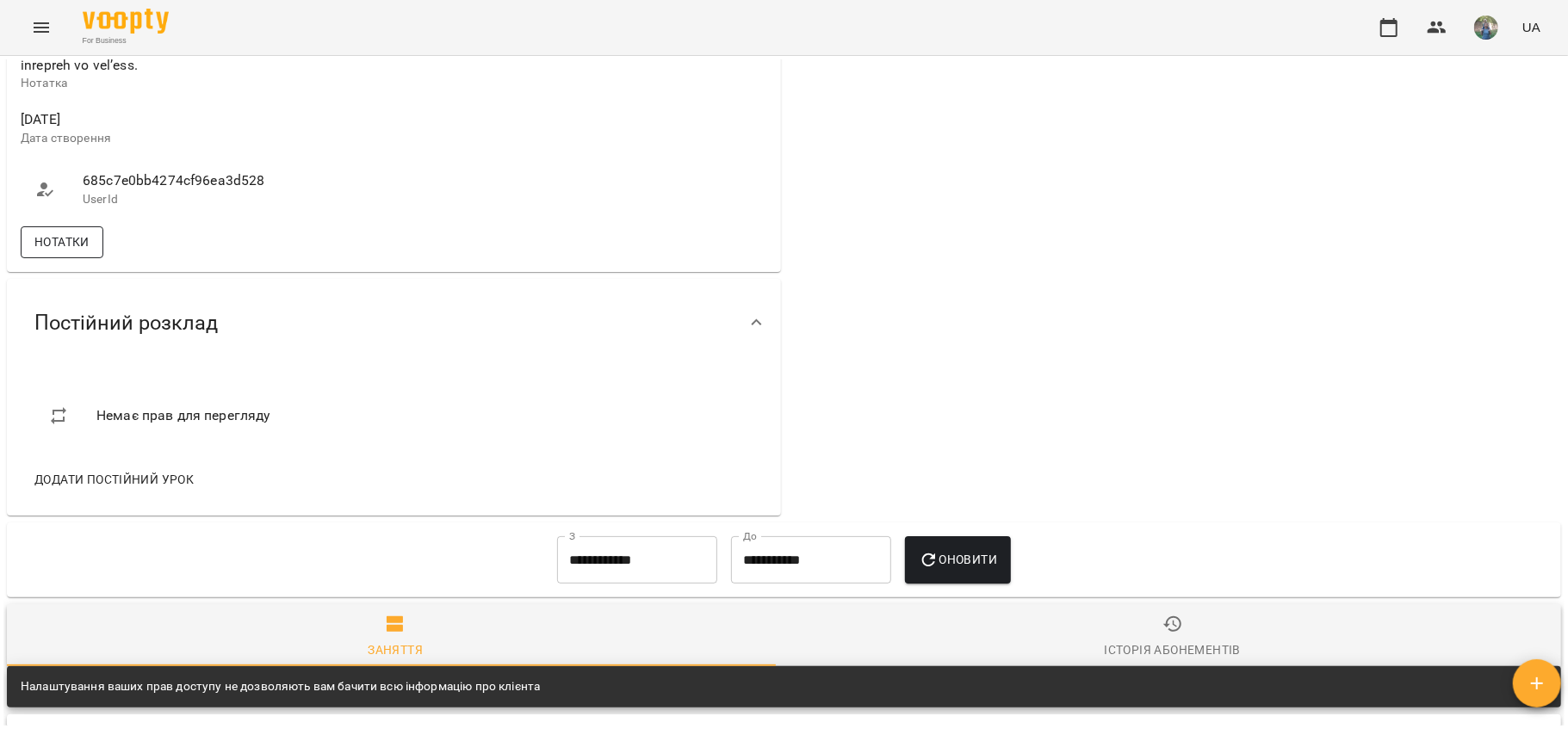
click at [60, 252] on span "Нотатки" at bounding box center [61, 242] width 55 height 21
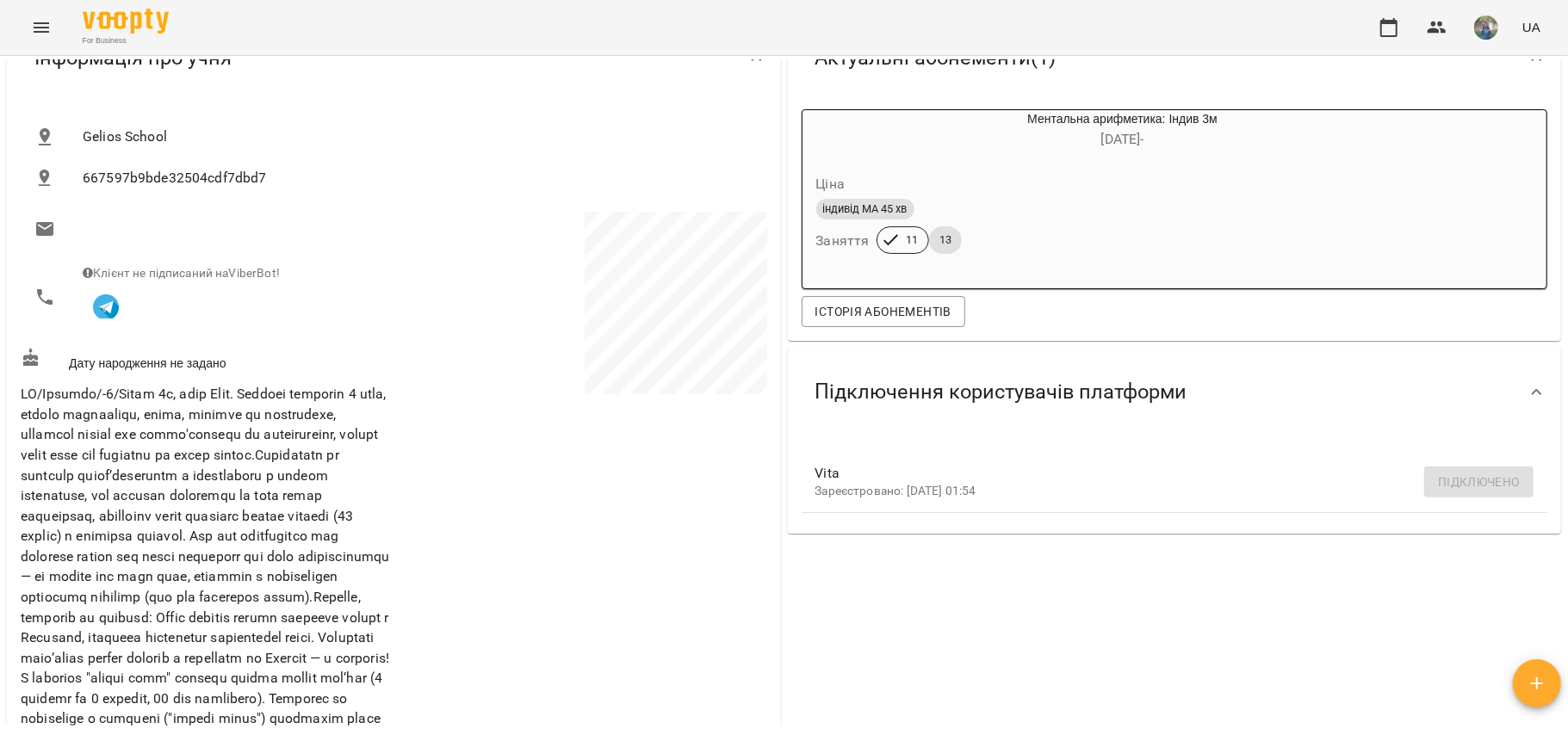
scroll to position [0, 0]
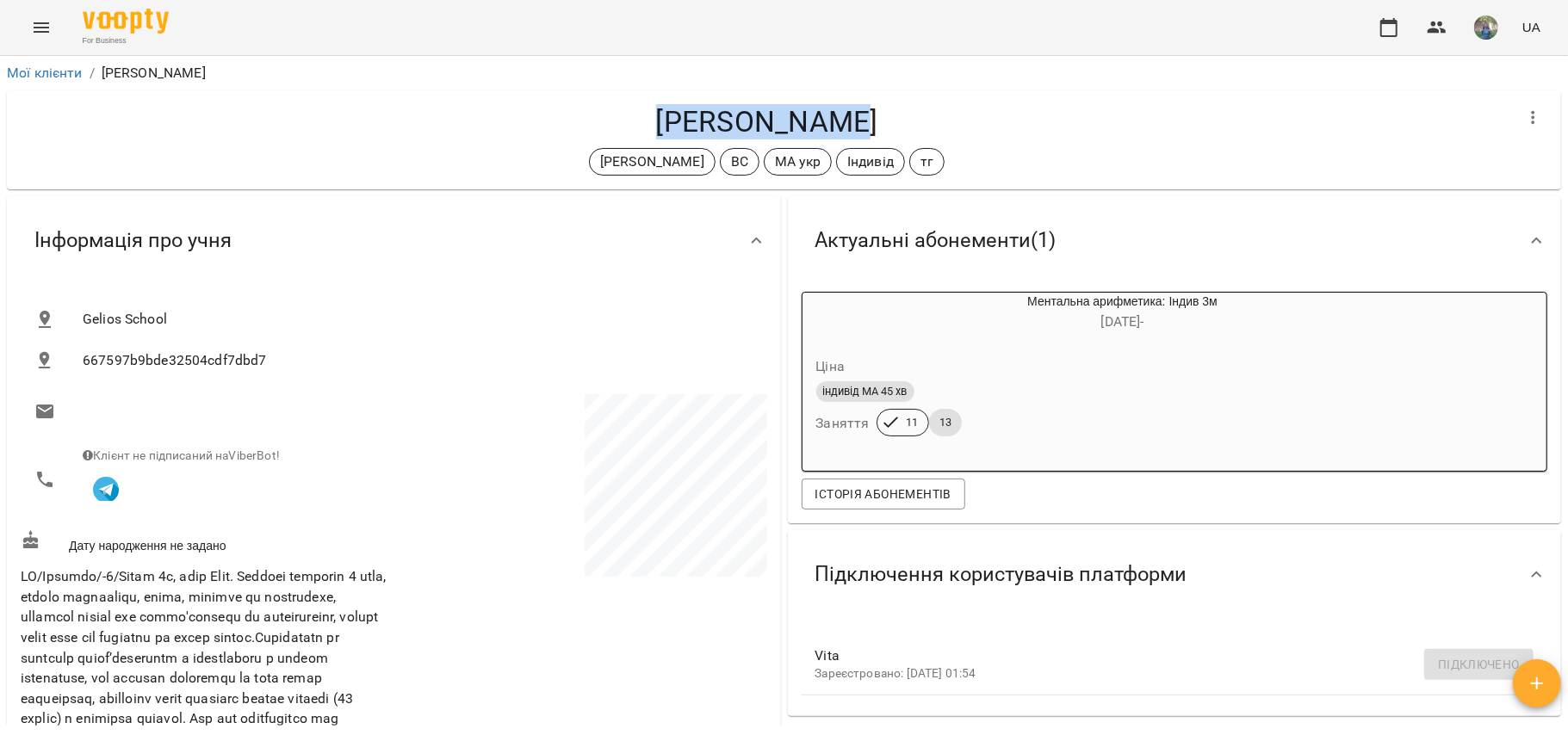
drag, startPoint x: 861, startPoint y: 119, endPoint x: 666, endPoint y: 121, distance: 195.0
click at [666, 121] on h4 "[PERSON_NAME]" at bounding box center [766, 121] width 1491 height 35
copy h4 "[PERSON_NAME]"
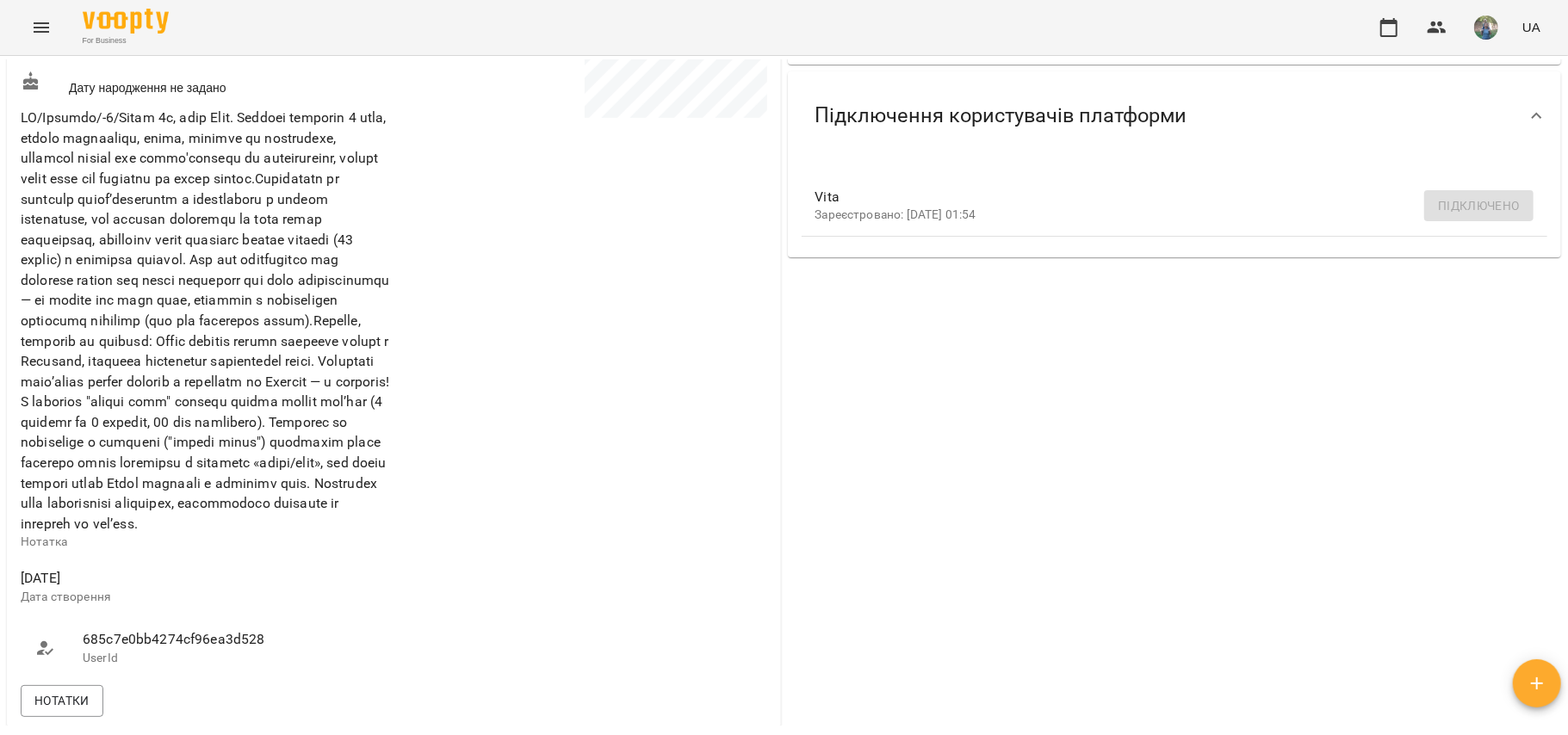
scroll to position [229, 0]
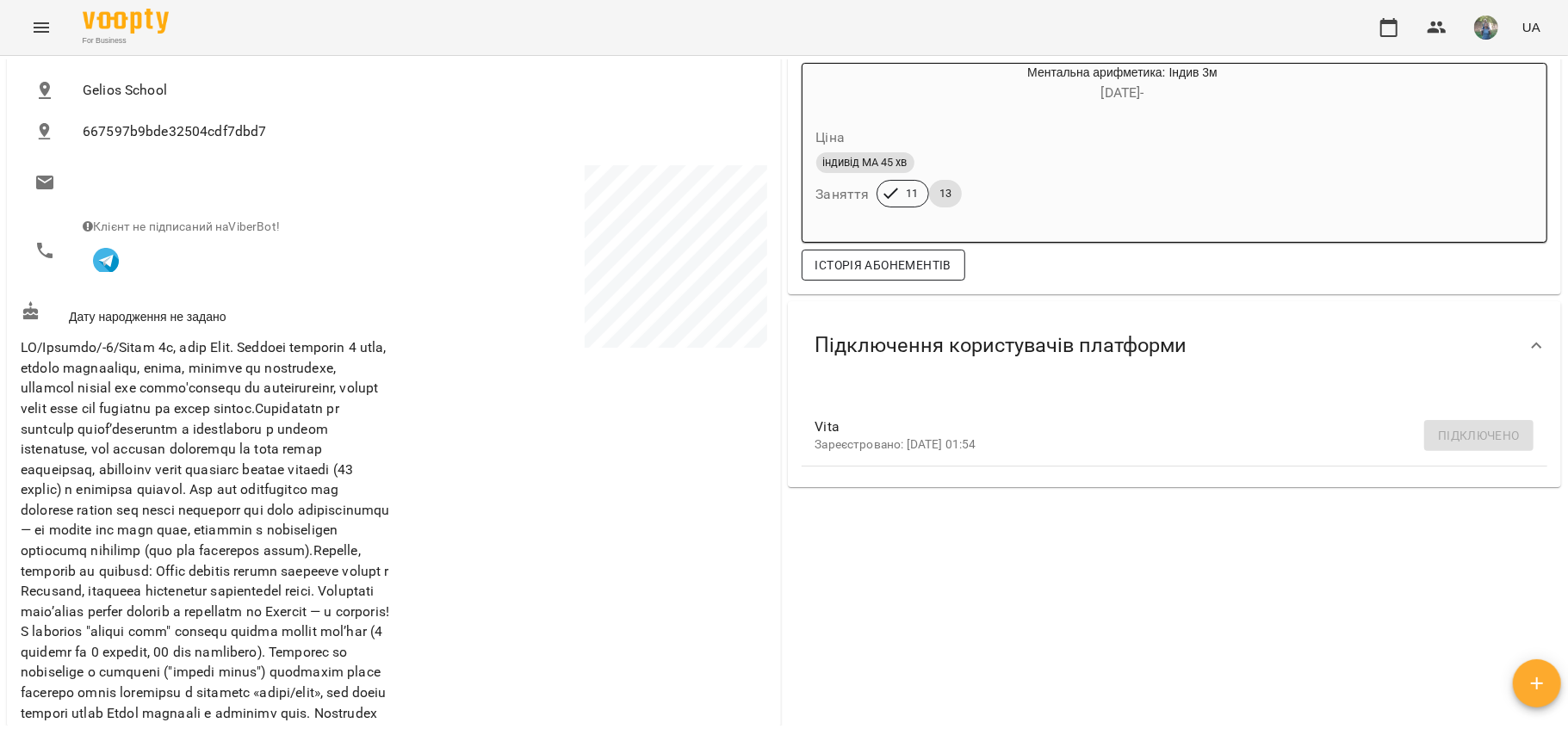
click at [848, 265] on span "Історія абонементів" at bounding box center [883, 265] width 136 height 21
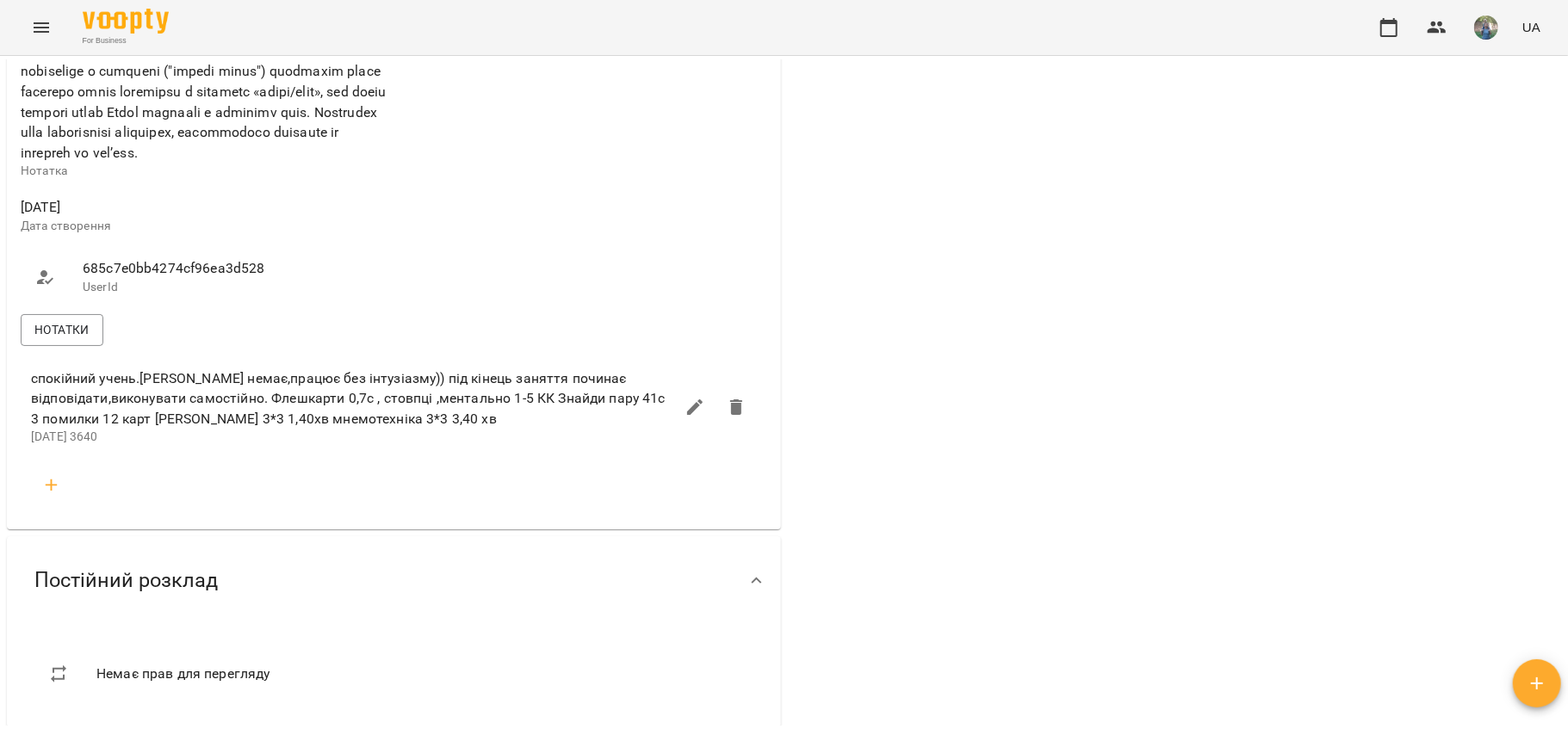
scroll to position [1448, 0]
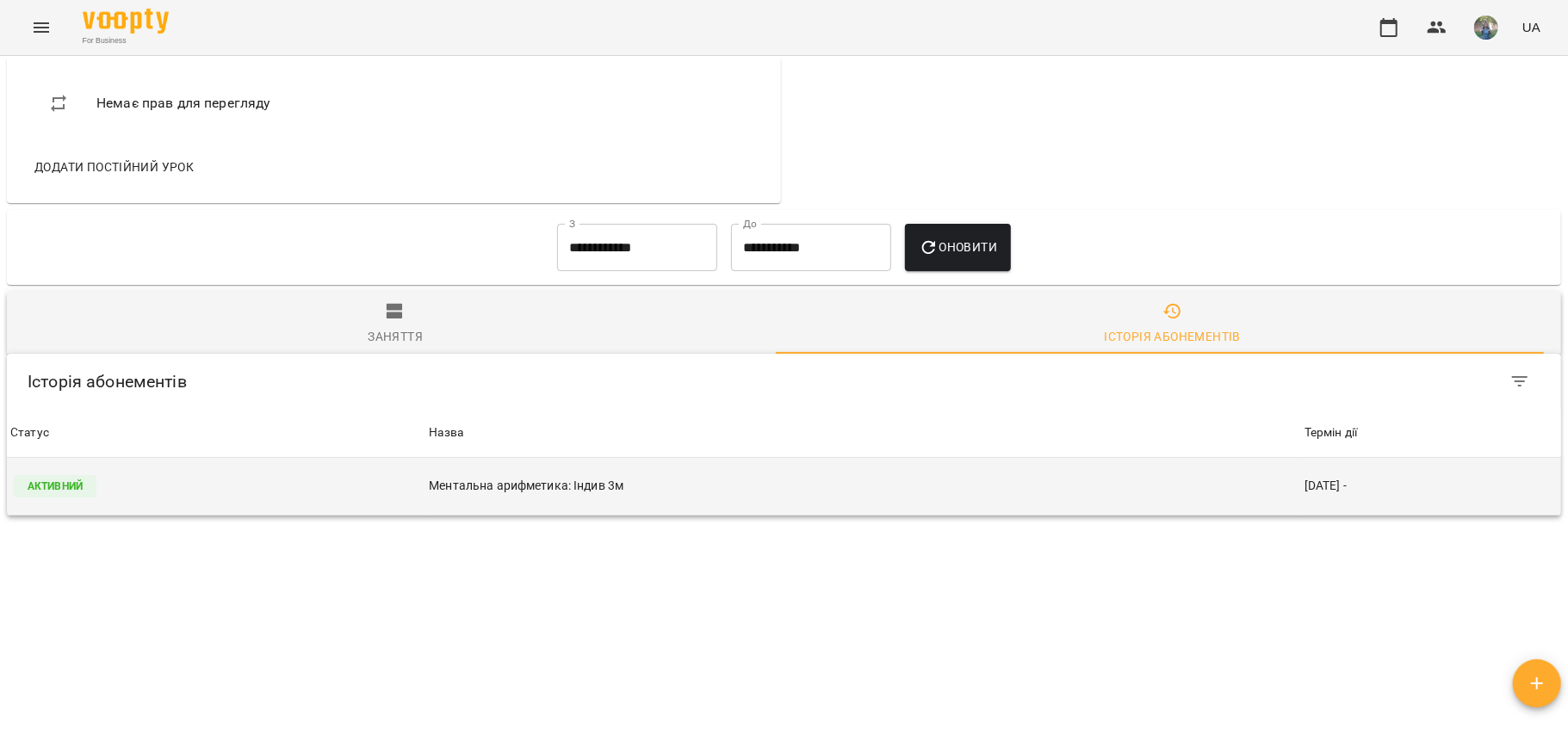
click at [558, 477] on p "Ментальна арифметика: Індив 3м" at bounding box center [863, 486] width 869 height 18
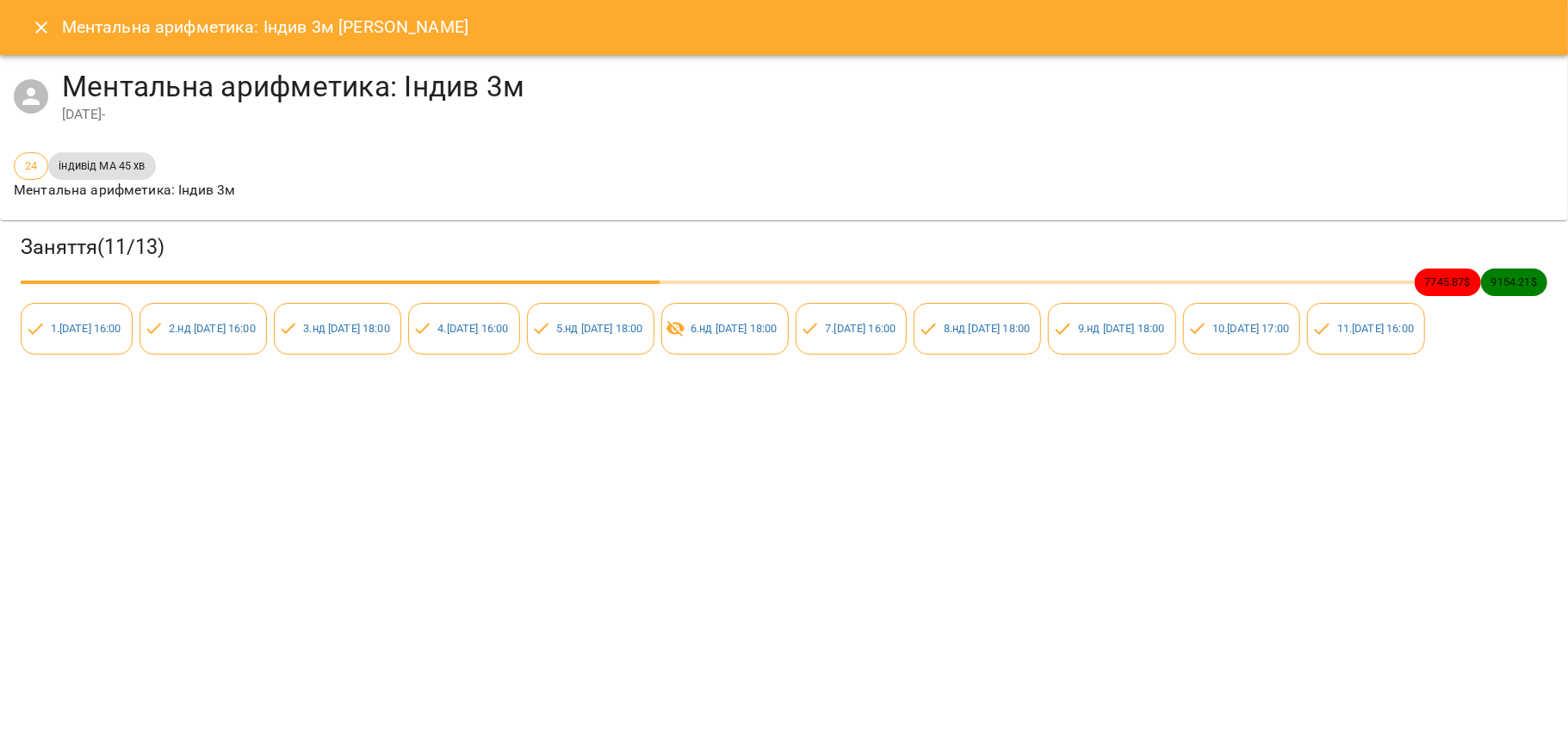
click at [29, 35] on button "Close" at bounding box center [42, 27] width 42 height 42
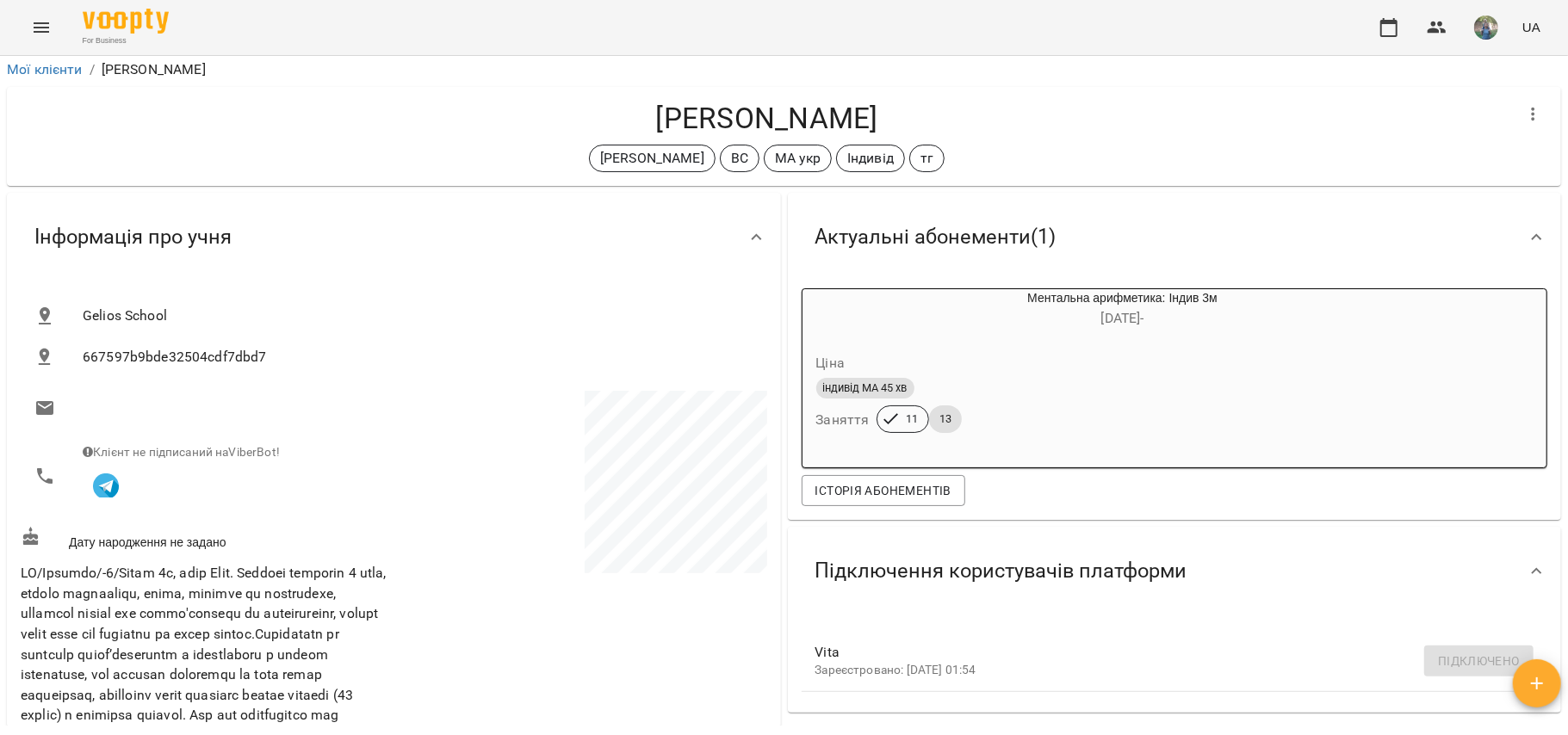
scroll to position [0, 0]
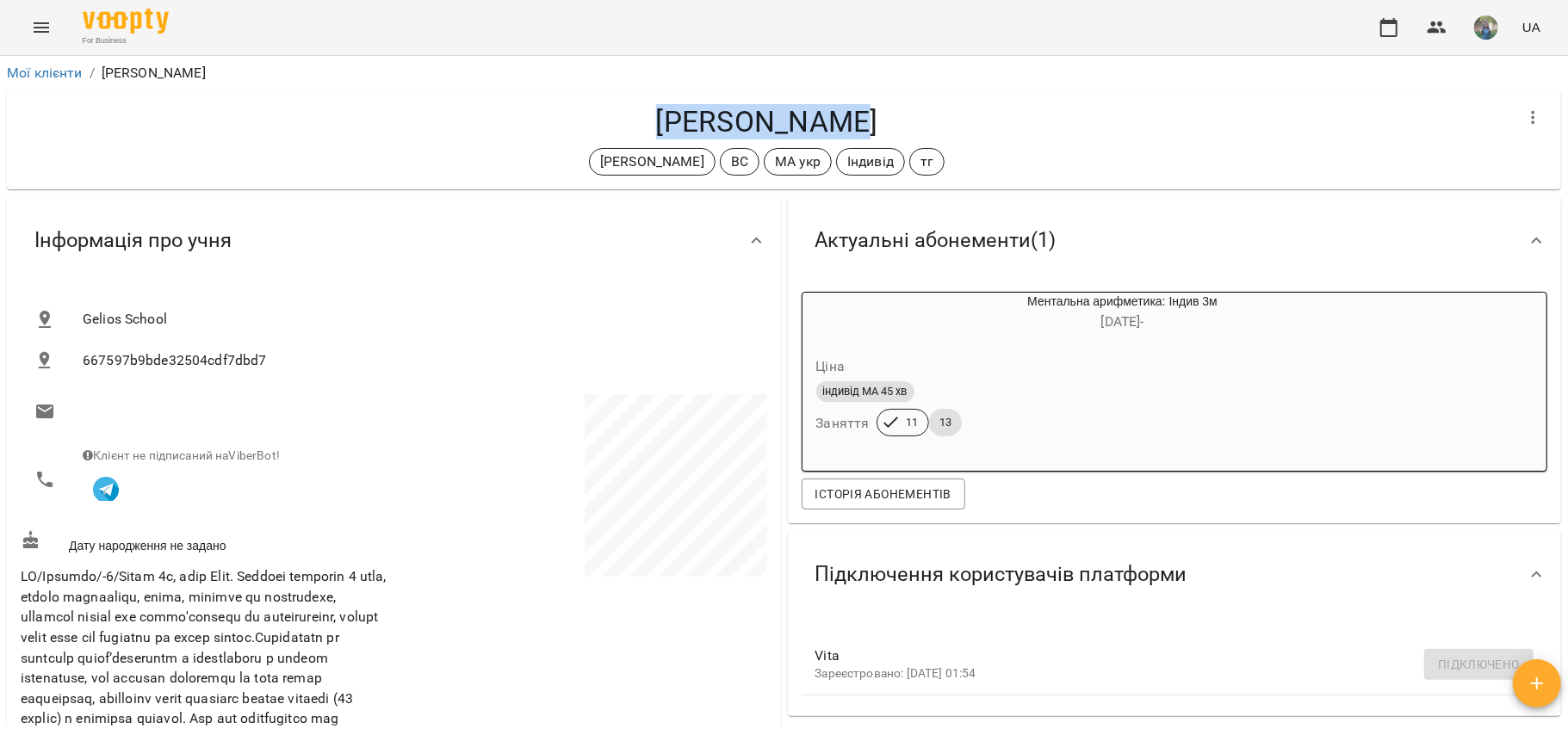
drag, startPoint x: 871, startPoint y: 74, endPoint x: 663, endPoint y: 67, distance: 208.1
click at [663, 104] on h4 "[PERSON_NAME]" at bounding box center [766, 121] width 1491 height 35
copy h4 "[PERSON_NAME]"
click at [34, 25] on icon "Menu" at bounding box center [42, 27] width 21 height 21
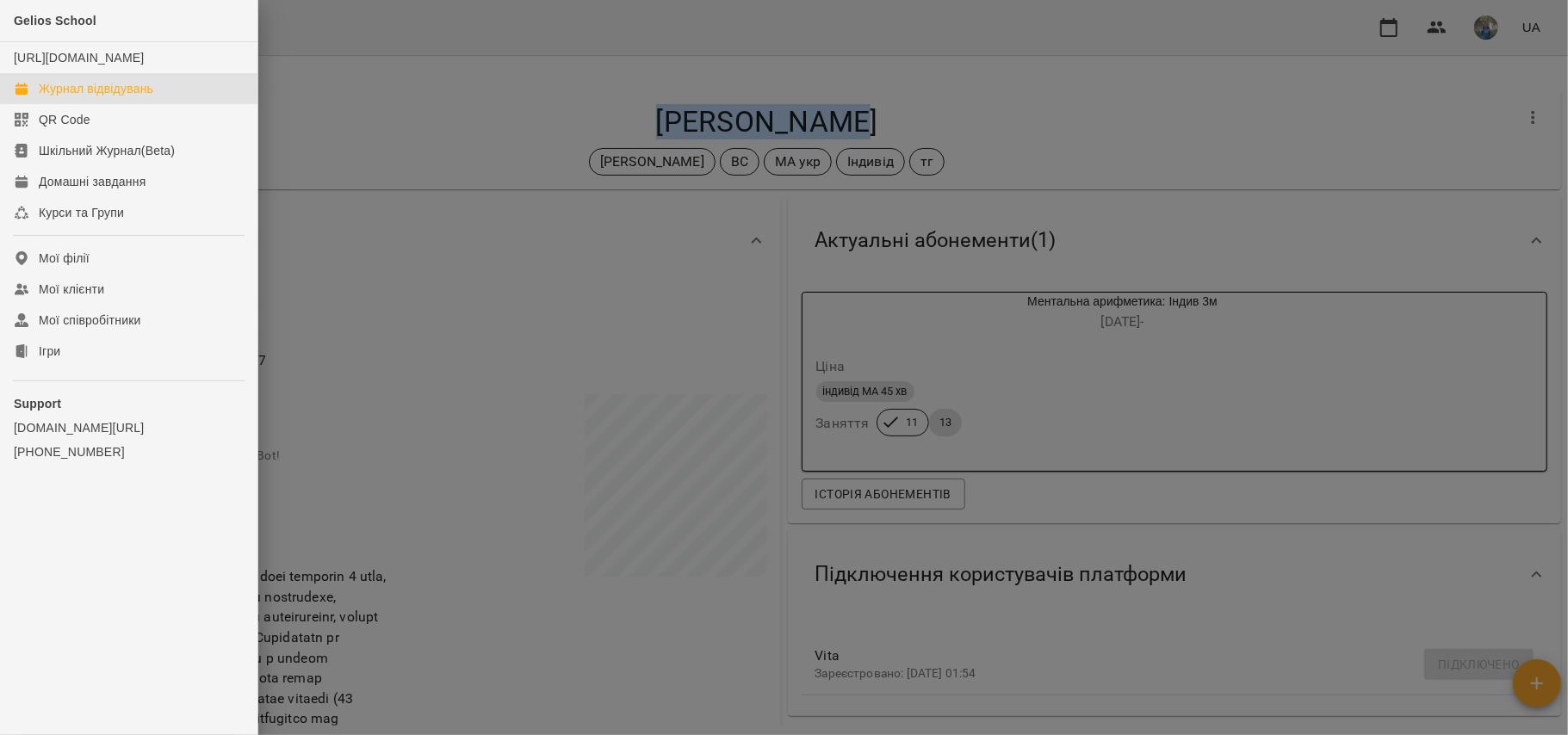
click at [100, 97] on div "Журнал відвідувань" at bounding box center [95, 89] width 114 height 17
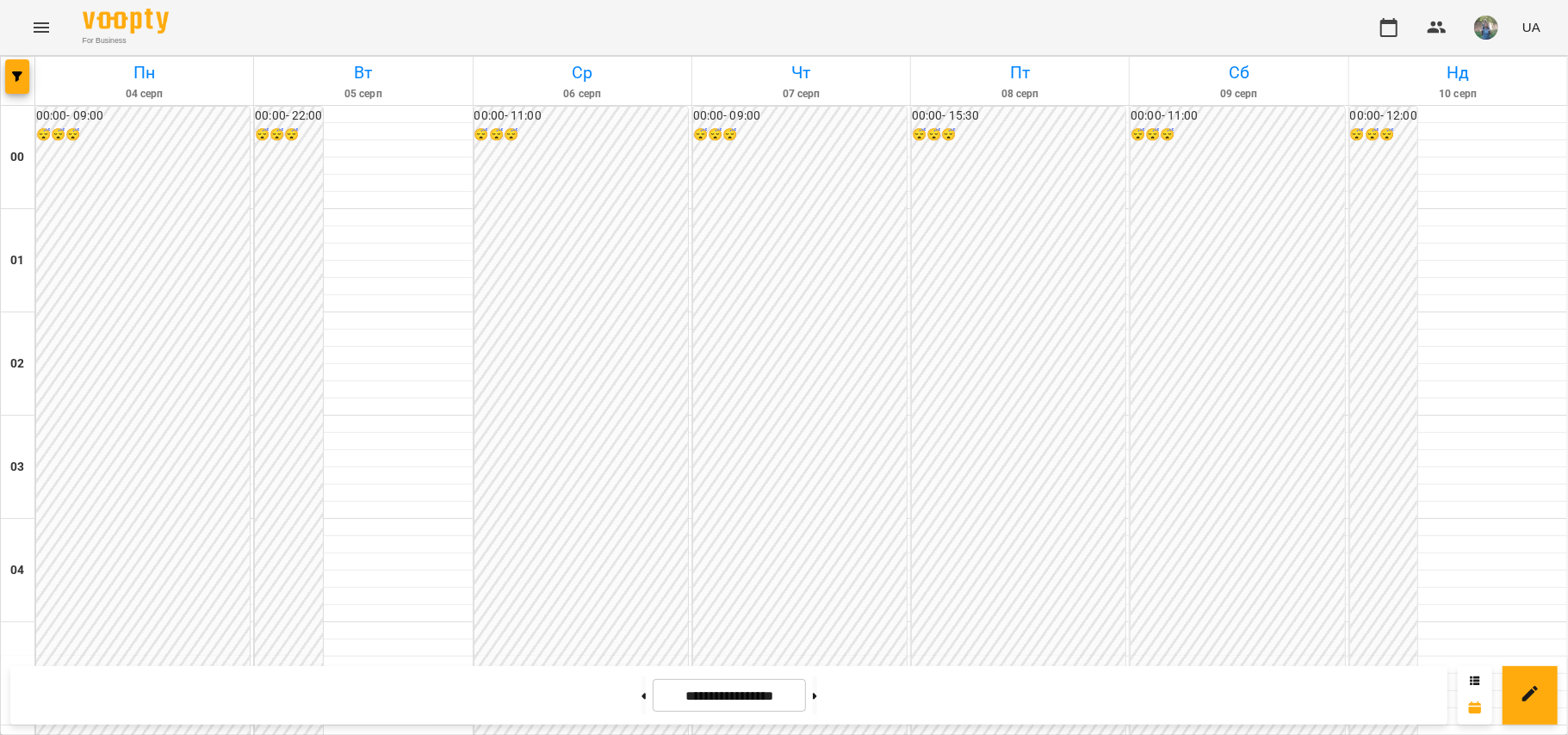
scroll to position [1607, 0]
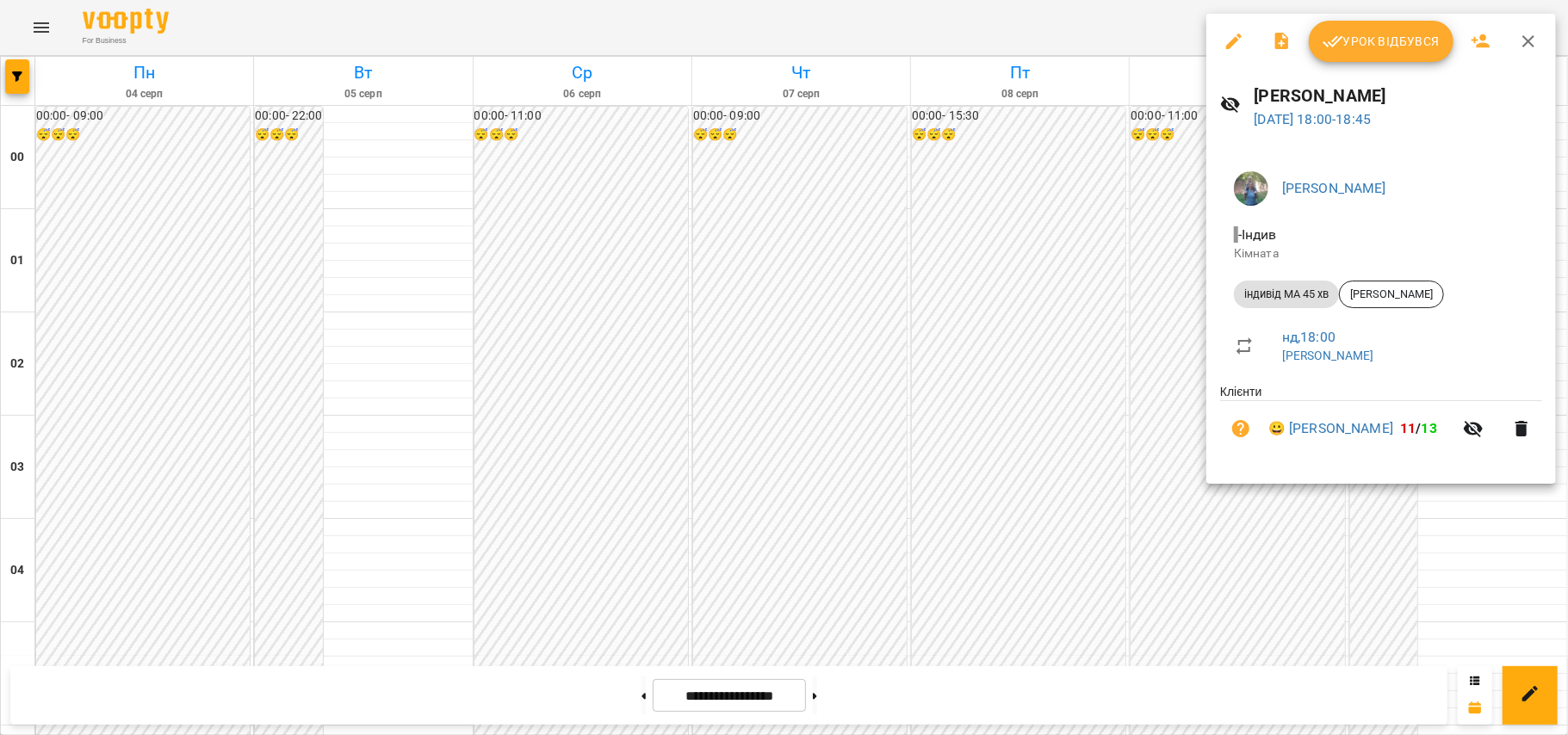
click at [1175, 431] on icon "button" at bounding box center [1521, 429] width 12 height 15
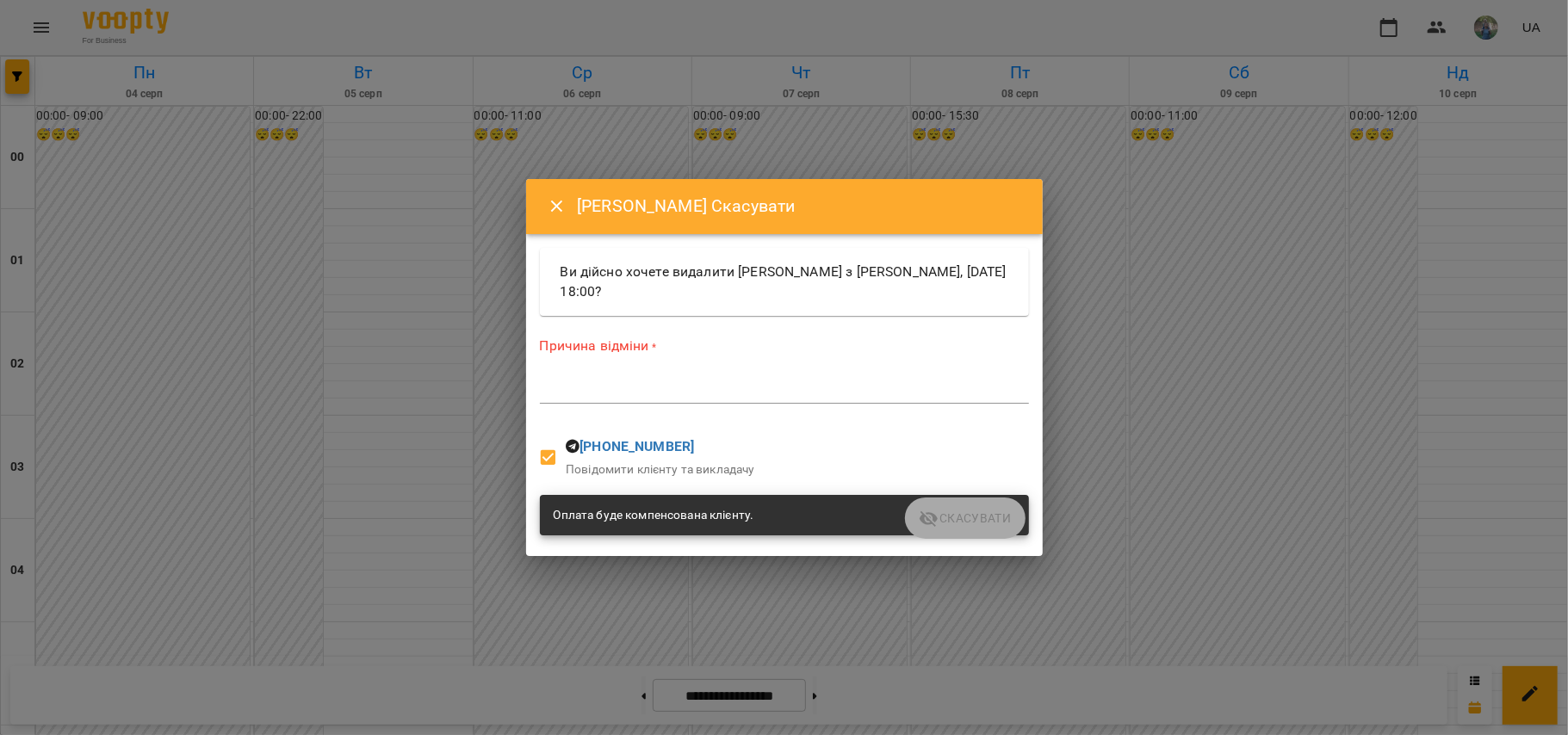
click at [714, 389] on textarea at bounding box center [784, 389] width 489 height 16
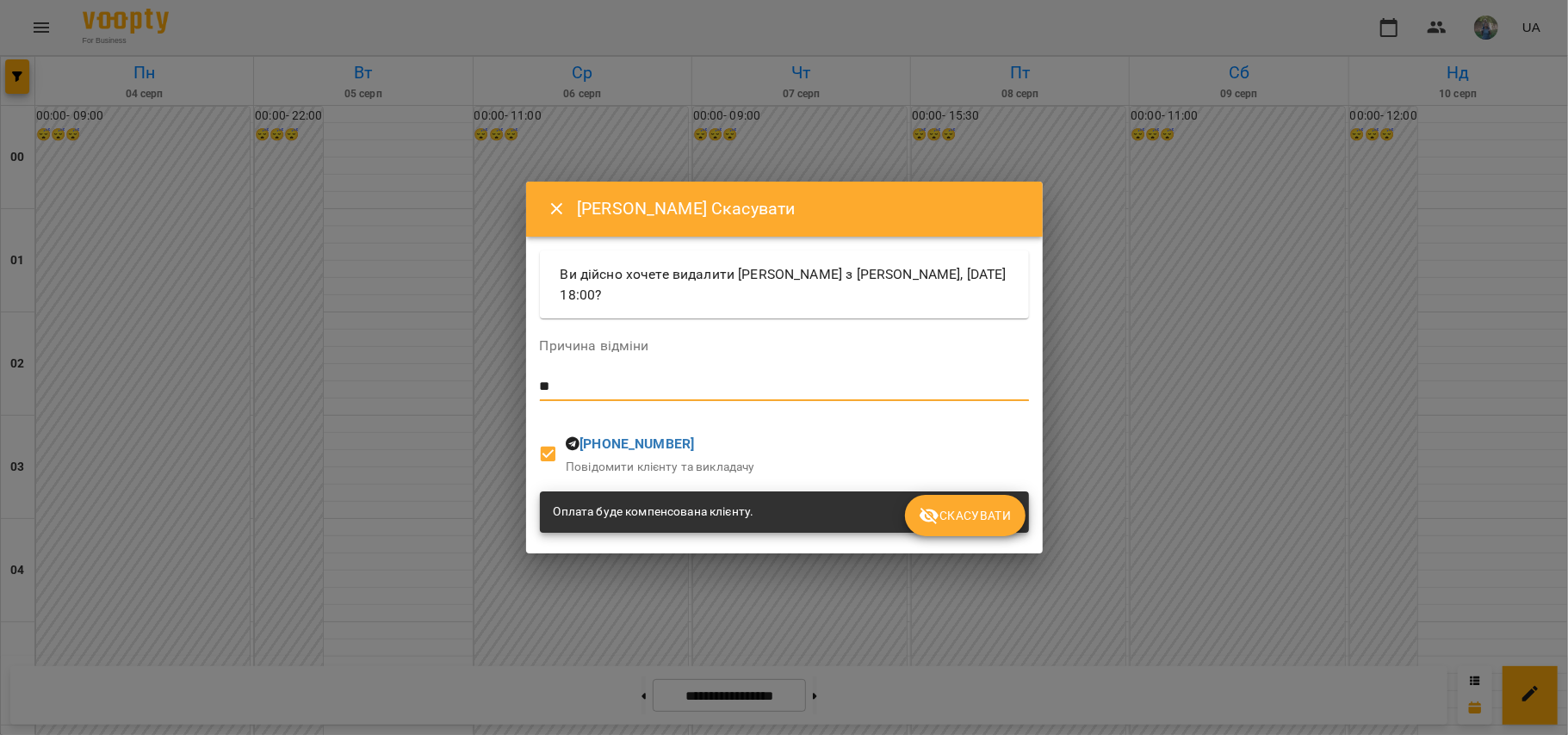
type textarea "*"
type textarea "**********"
click at [993, 517] on span "Скасувати" at bounding box center [964, 516] width 93 height 21
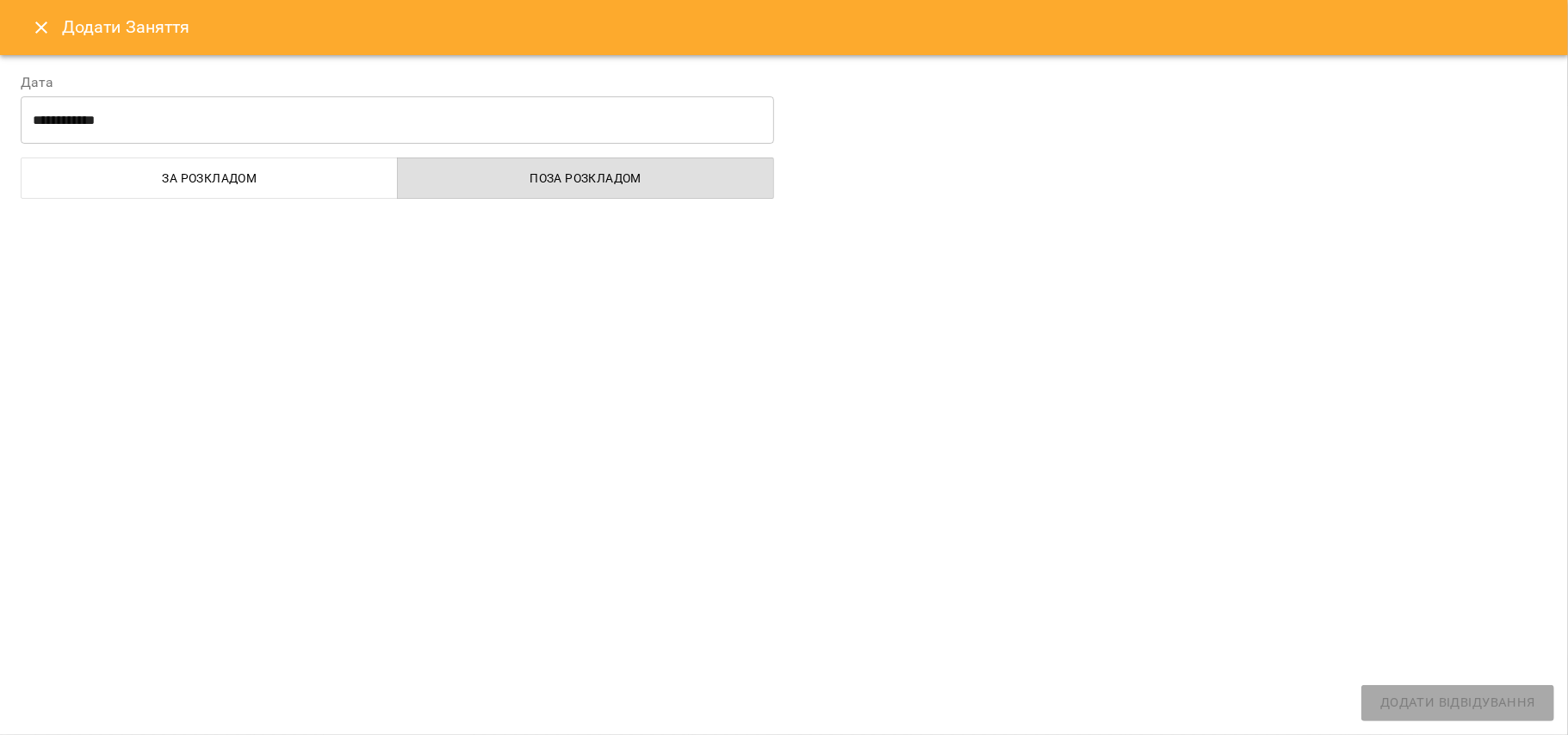
click at [1175, 303] on div "**********" at bounding box center [784, 395] width 1568 height 680
select select "**********"
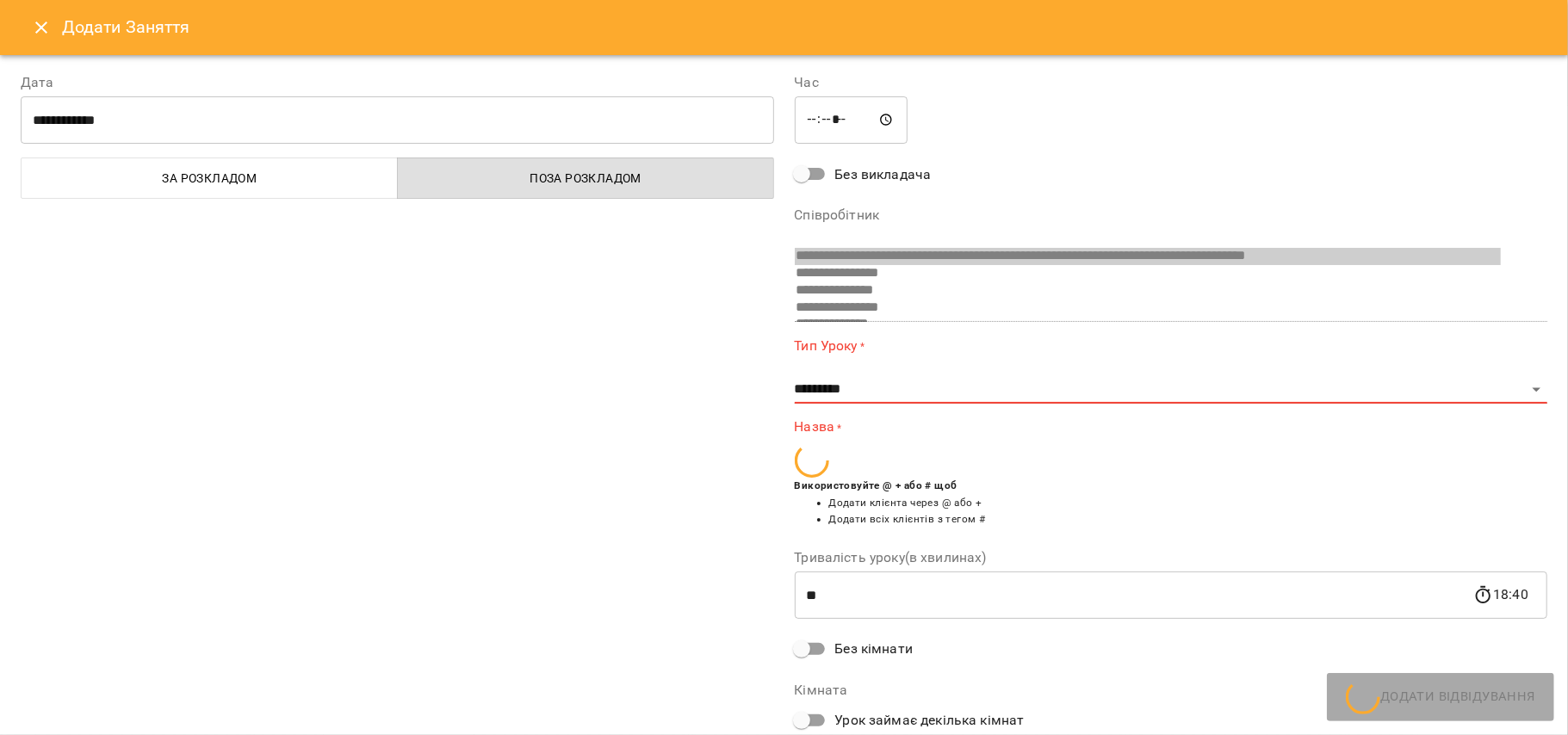
scroll to position [762, 0]
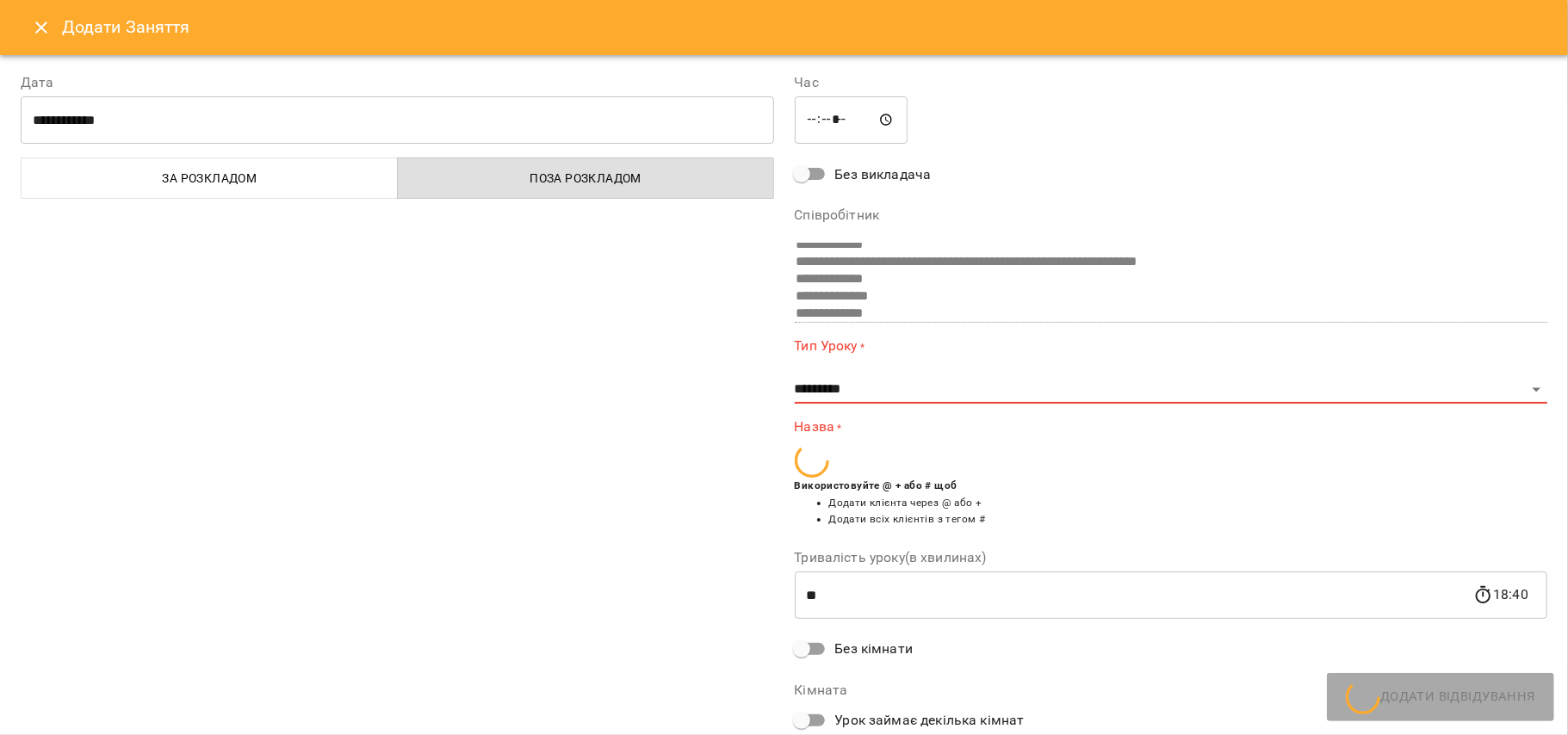
click at [48, 40] on button "Close" at bounding box center [42, 27] width 42 height 42
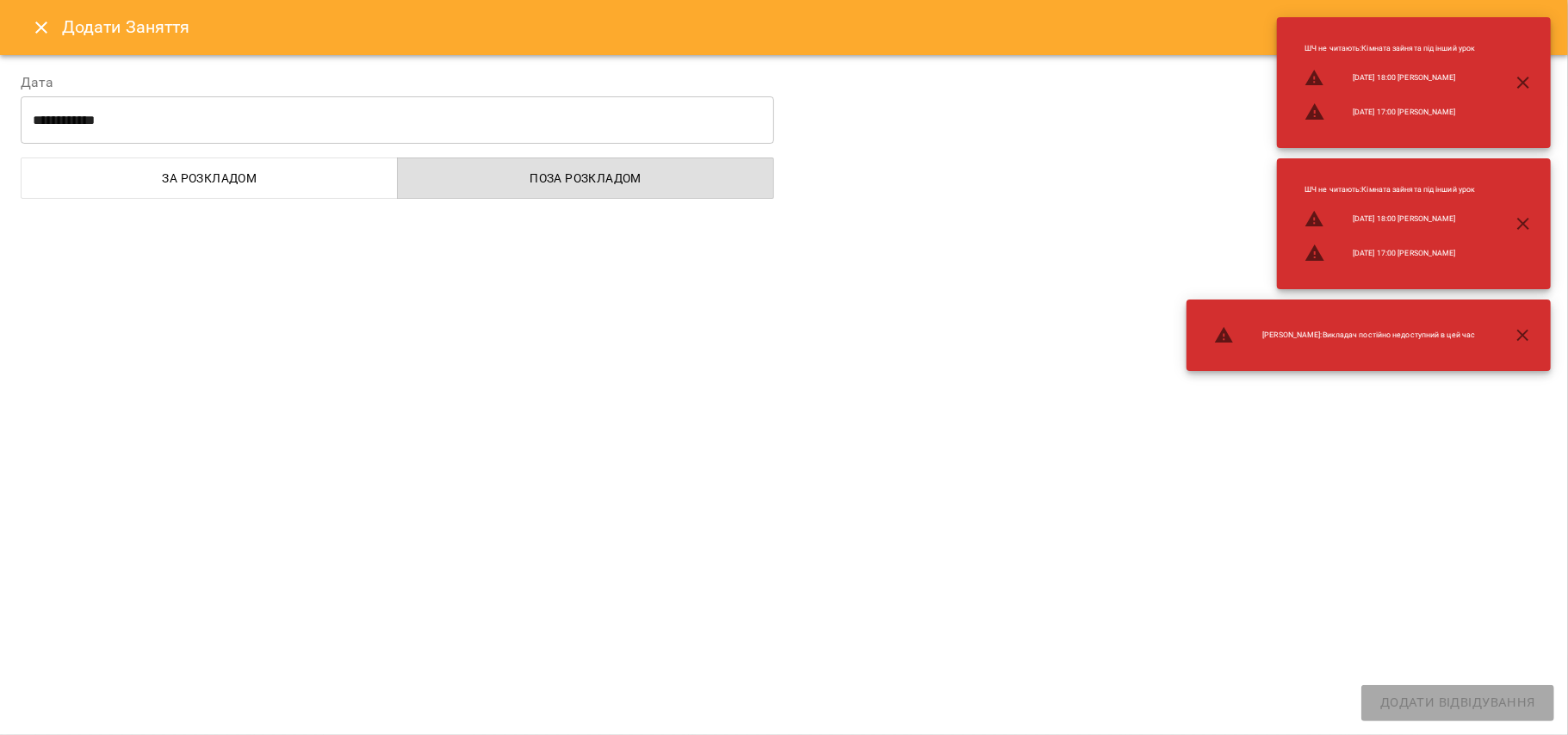
select select "**********"
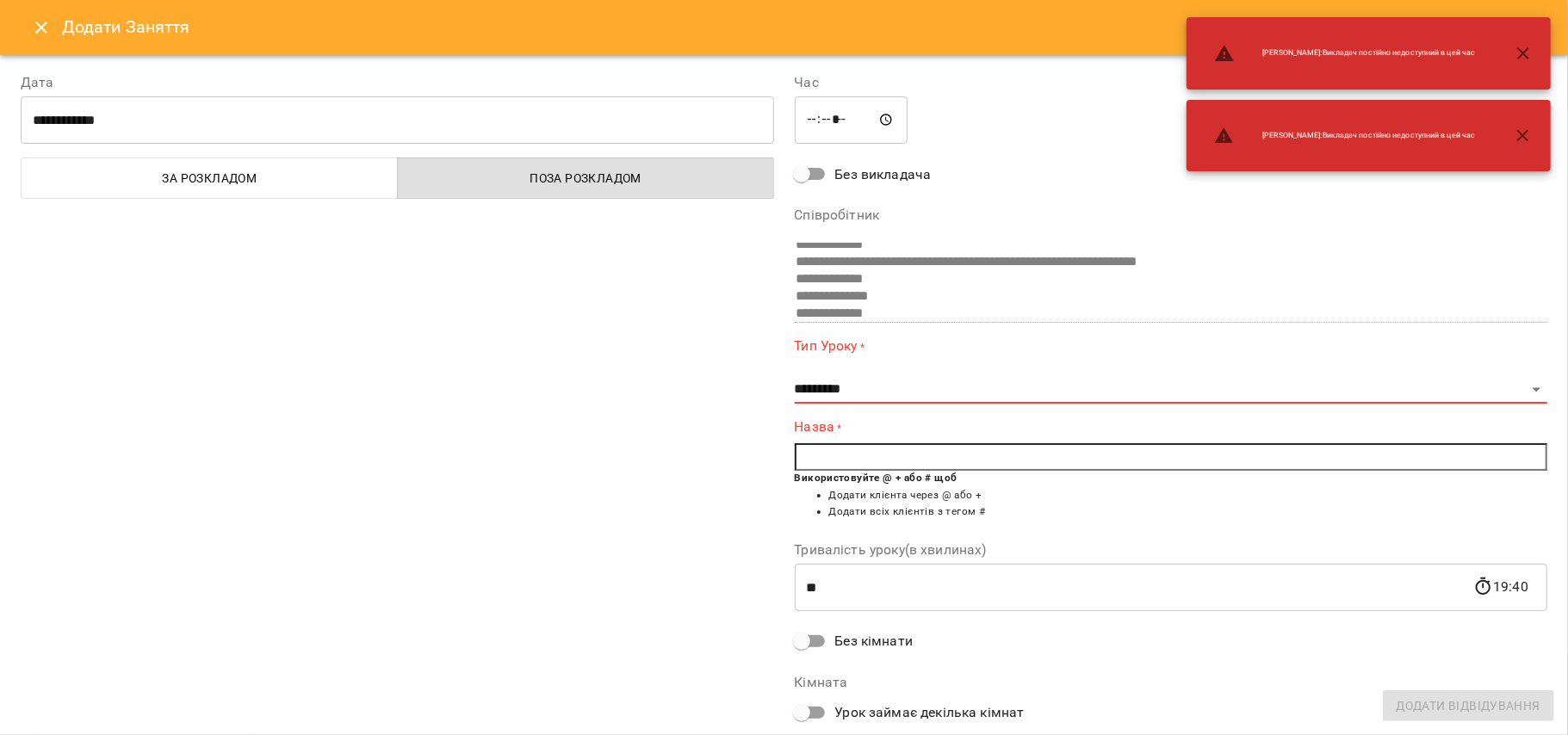
click at [39, 26] on icon "Close" at bounding box center [42, 27] width 21 height 21
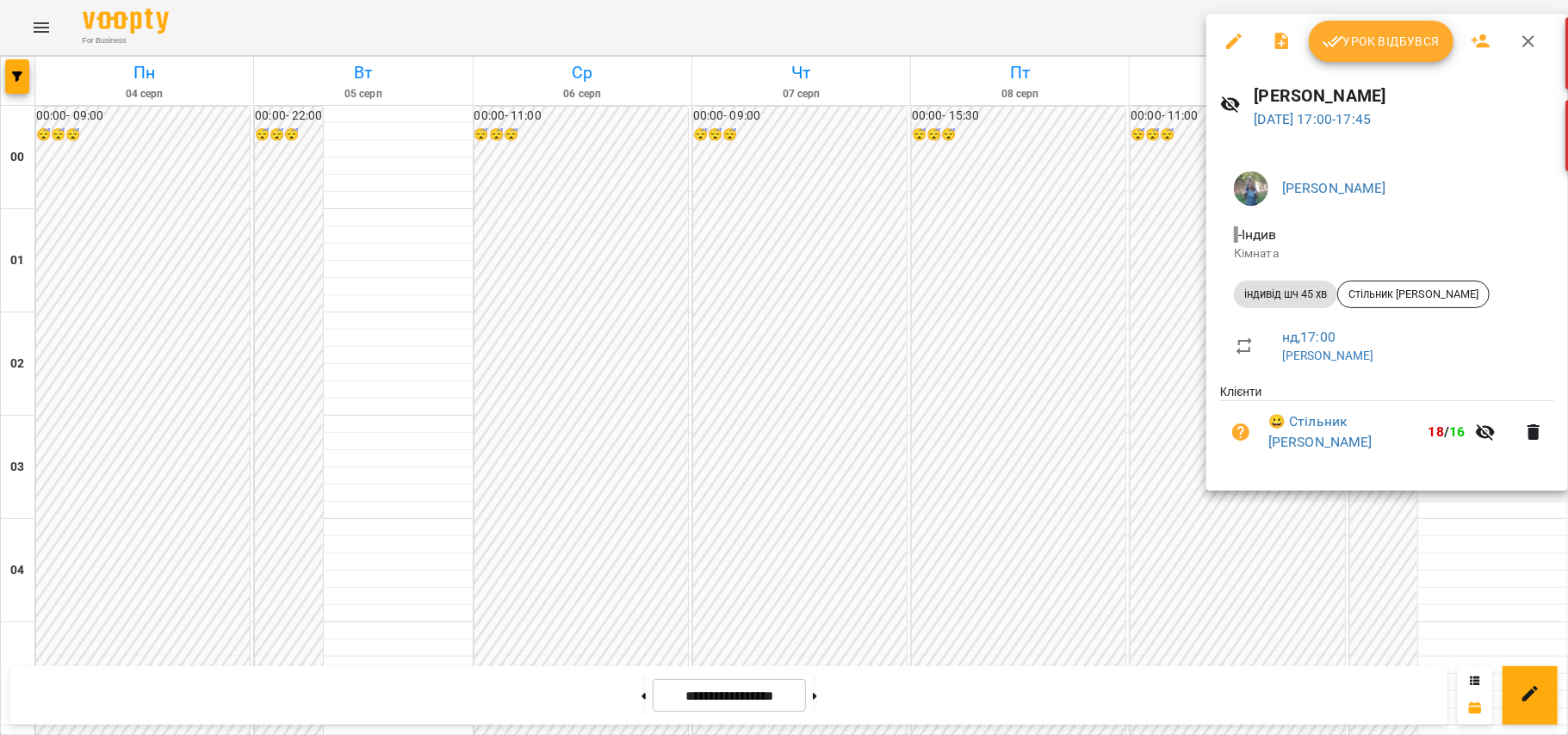
click at [1175, 258] on p "Кімната" at bounding box center [1387, 254] width 306 height 17
click at [875, 300] on div at bounding box center [784, 368] width 1568 height 735
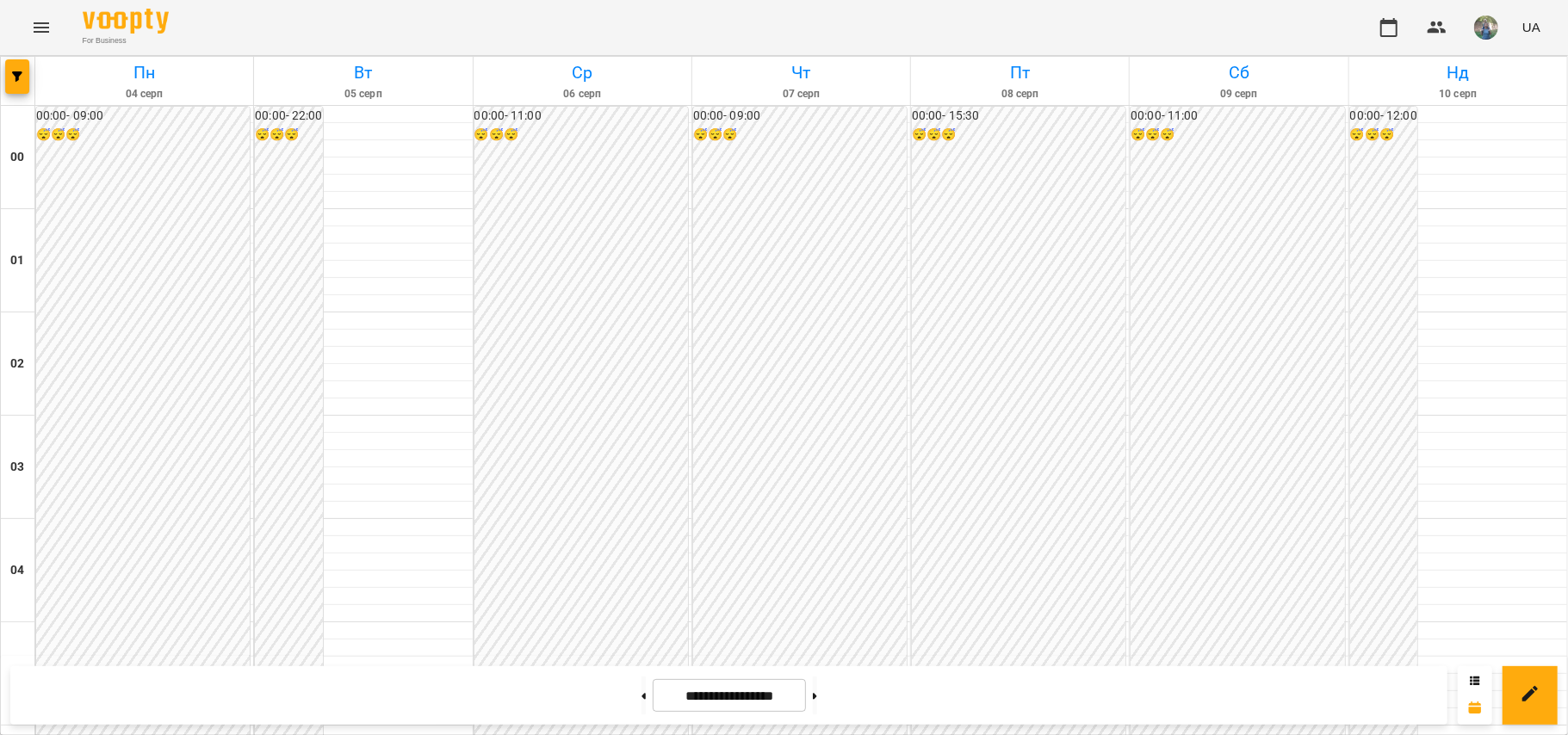
scroll to position [1927, 0]
